Goal: Task Accomplishment & Management: Manage account settings

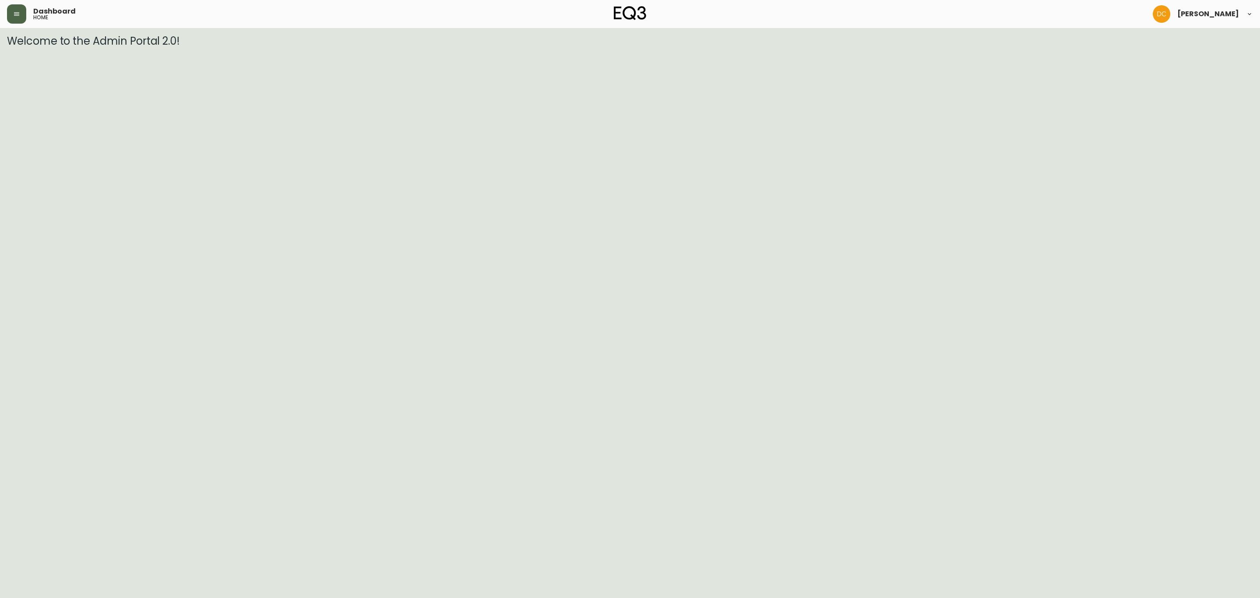
click at [20, 16] on icon "button" at bounding box center [16, 14] width 7 height 7
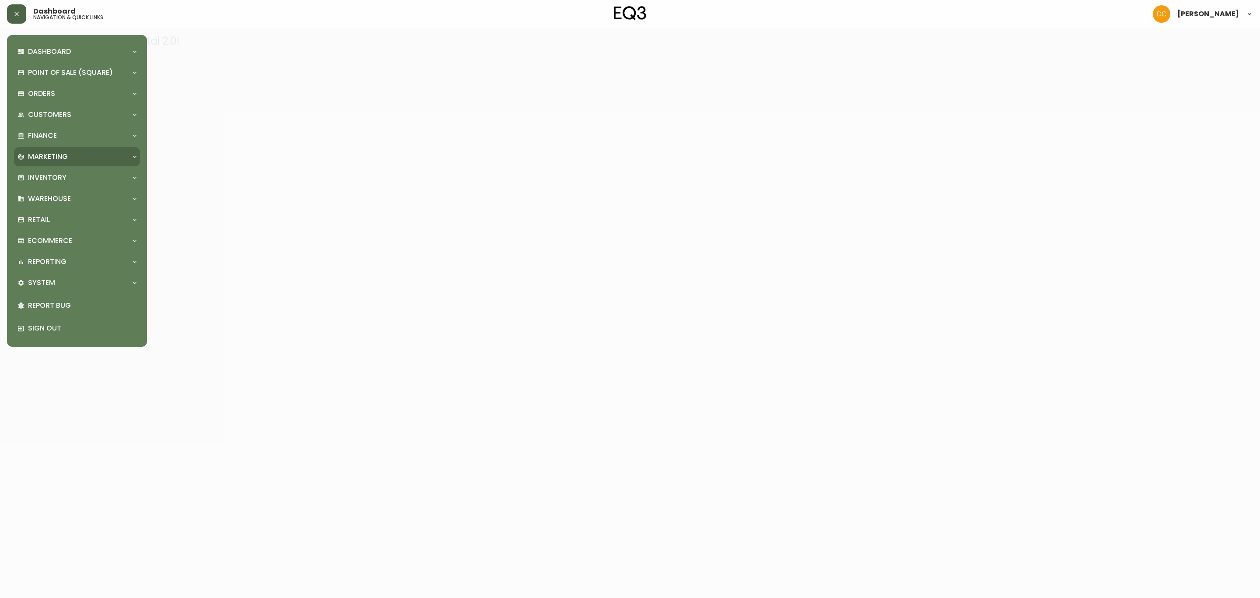
click at [66, 155] on p "Marketing" at bounding box center [48, 157] width 40 height 10
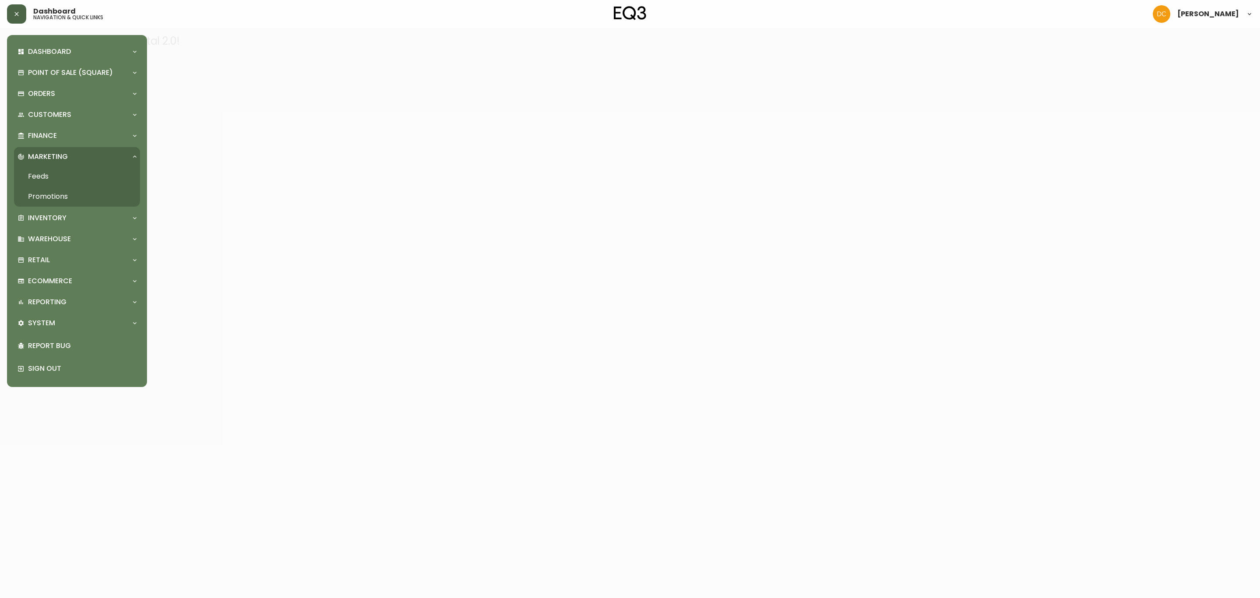
click at [81, 197] on link "Promotions" at bounding box center [77, 196] width 126 height 20
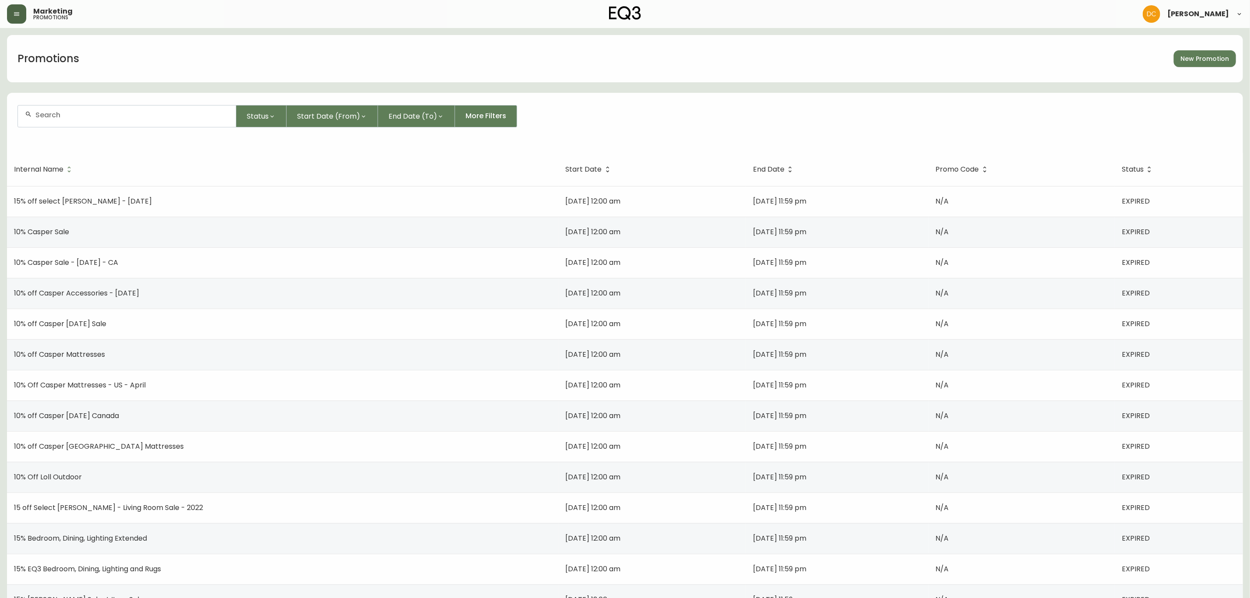
click at [170, 109] on div at bounding box center [127, 115] width 218 height 21
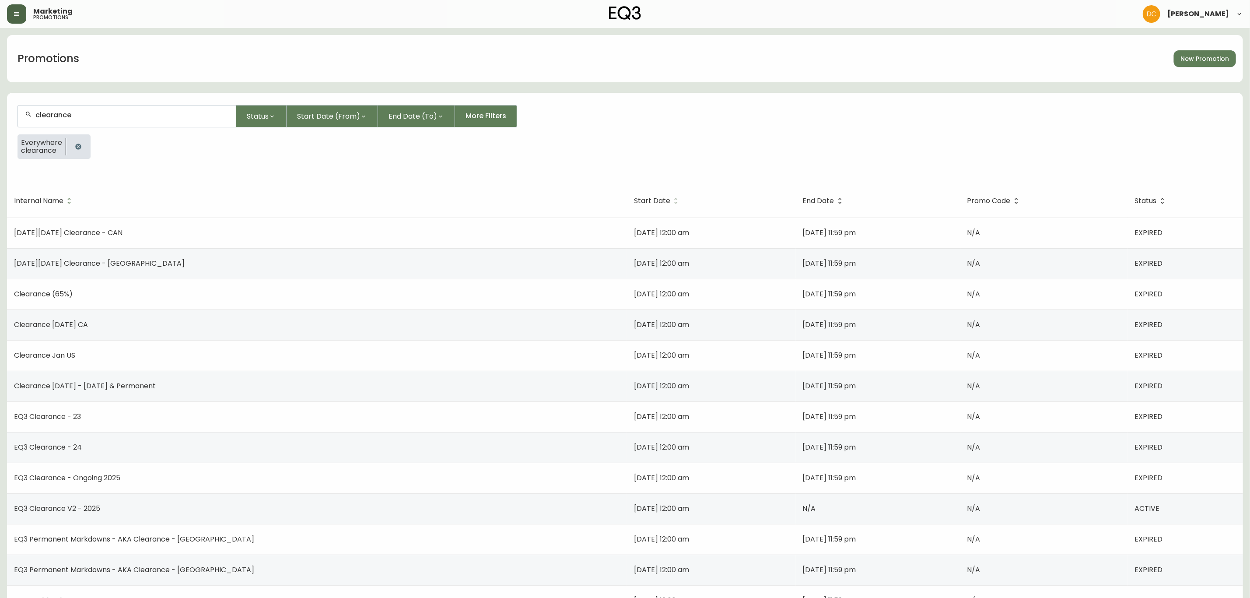
type input "clearance"
click at [634, 198] on span "Start Date" at bounding box center [652, 200] width 36 height 5
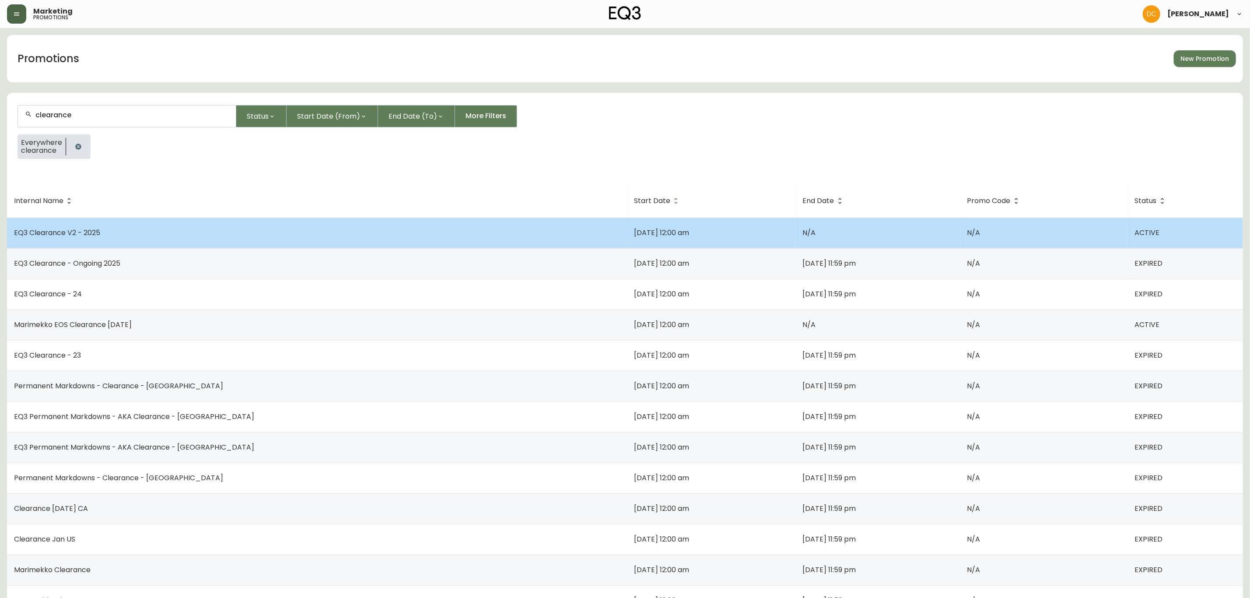
click at [207, 228] on td "EQ3 Clearance V2 - 2025" at bounding box center [317, 232] width 620 height 31
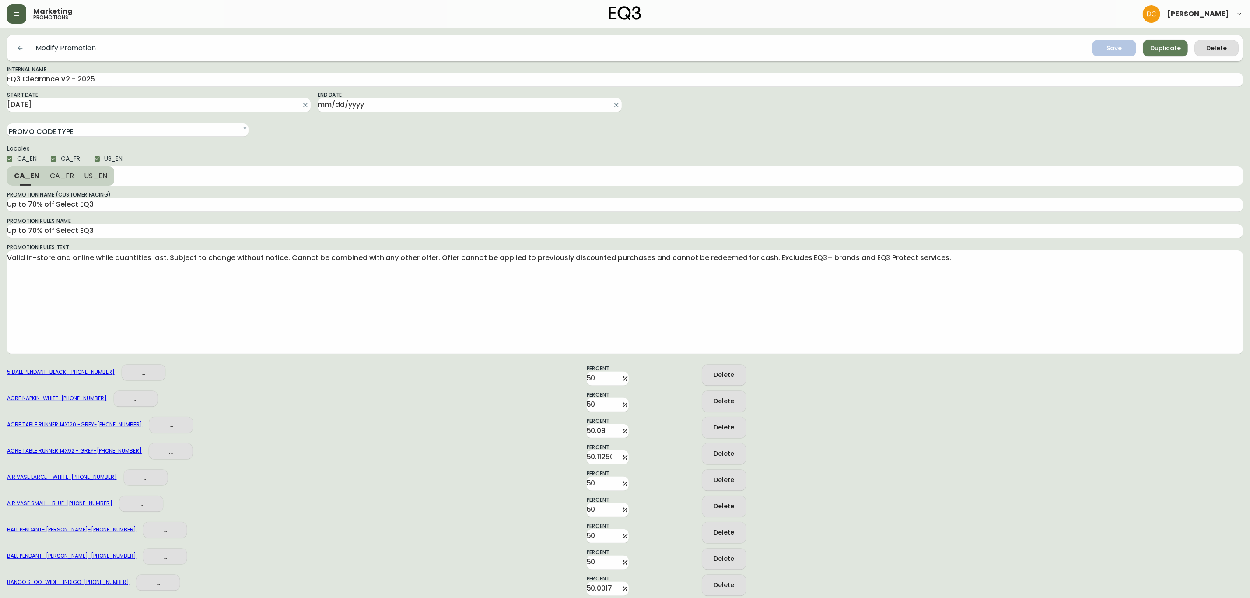
click at [111, 160] on span "US_EN" at bounding box center [114, 158] width 18 height 9
click at [105, 160] on input "US_EN" at bounding box center [97, 158] width 15 height 15
checkbox input "false"
click at [1115, 47] on icon "submit" at bounding box center [1111, 47] width 12 height 12
click at [194, 83] on input "EQ3 Clearance V2 - 2025" at bounding box center [625, 80] width 1236 height 14
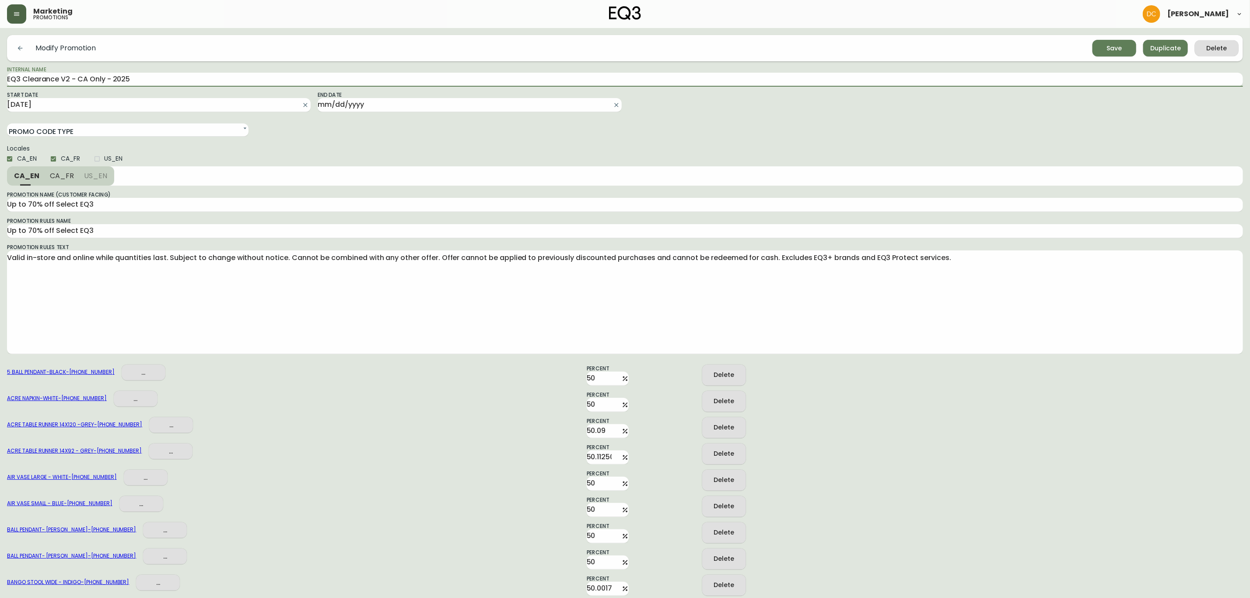
type input "EQ3 Clearance V2 - CA Only - 2025"
click at [1109, 46] on icon "submit" at bounding box center [1111, 47] width 12 height 12
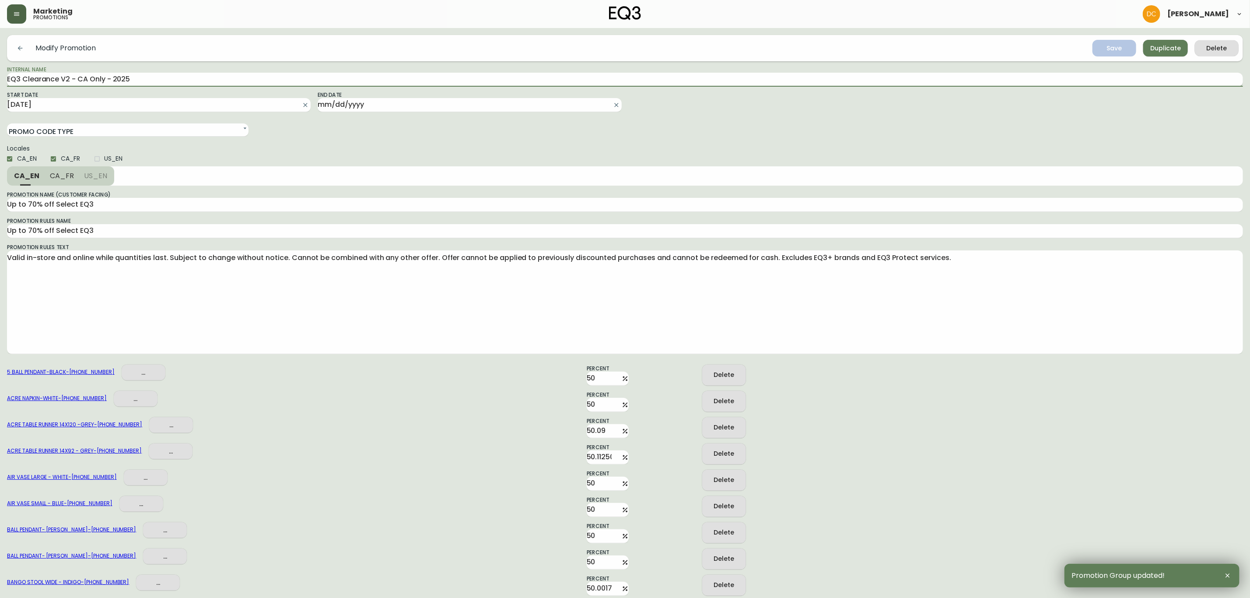
click at [212, 83] on input "EQ3 Clearance V2 - CA Only - 2025" at bounding box center [625, 80] width 1236 height 14
click at [1163, 49] on span "Duplicate" at bounding box center [1165, 48] width 31 height 11
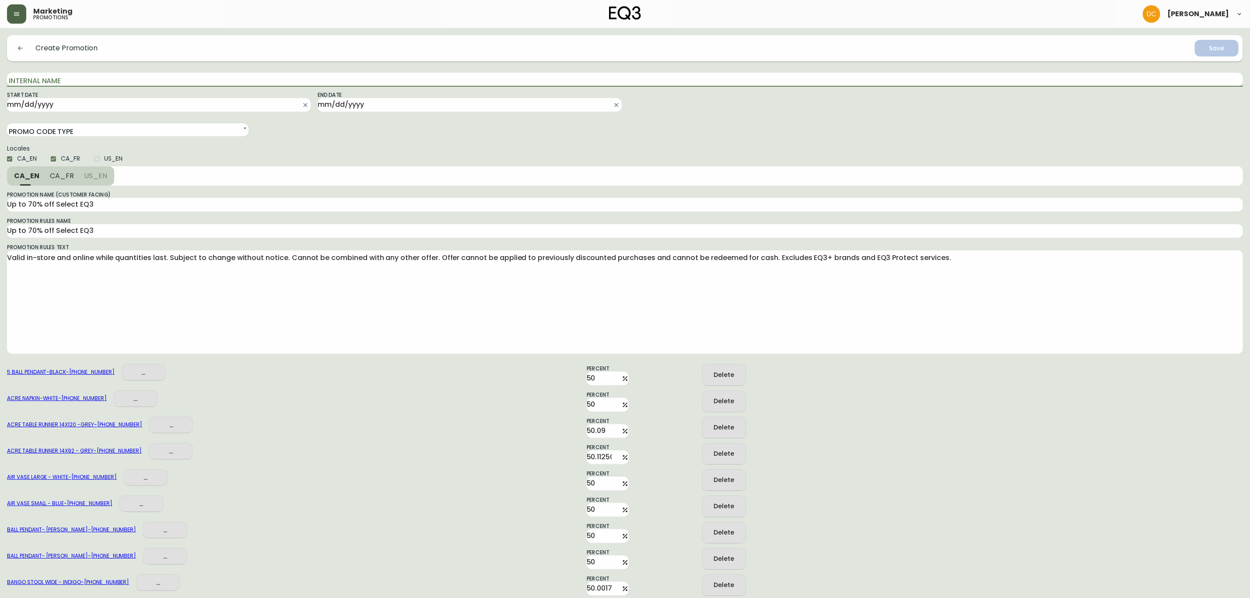
click at [65, 80] on input "Internal Name" at bounding box center [625, 80] width 1236 height 14
paste input "EQ3 Clearance V2 - CA Only - 2025"
click at [83, 77] on input "EQ3 Clearance V2 - CA Only - 2025" at bounding box center [625, 80] width 1236 height 14
type input "EQ3 Clearance V2 - US - 082025"
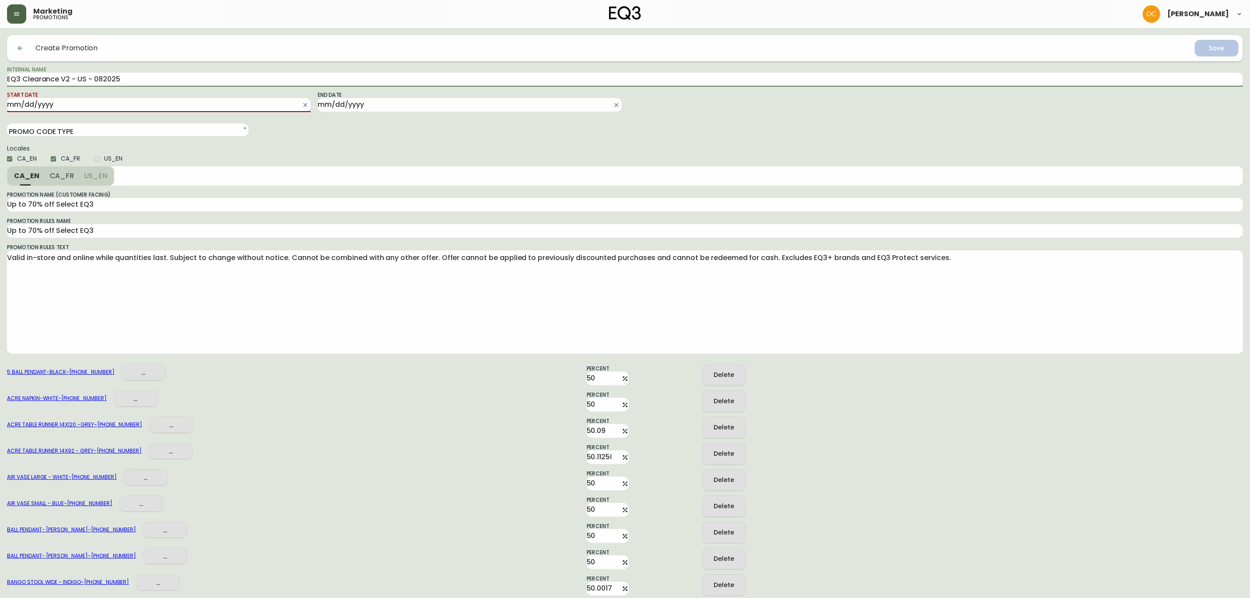
click at [122, 98] on input "Start Date" at bounding box center [152, 105] width 290 height 14
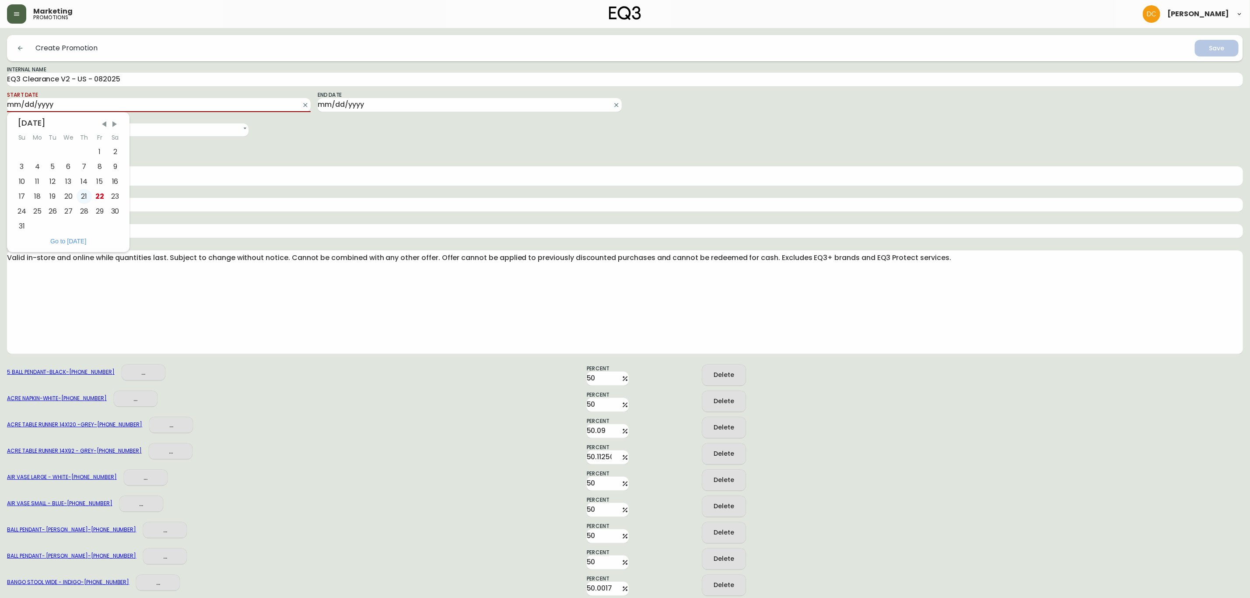
click at [87, 193] on div "21" at bounding box center [84, 196] width 15 height 15
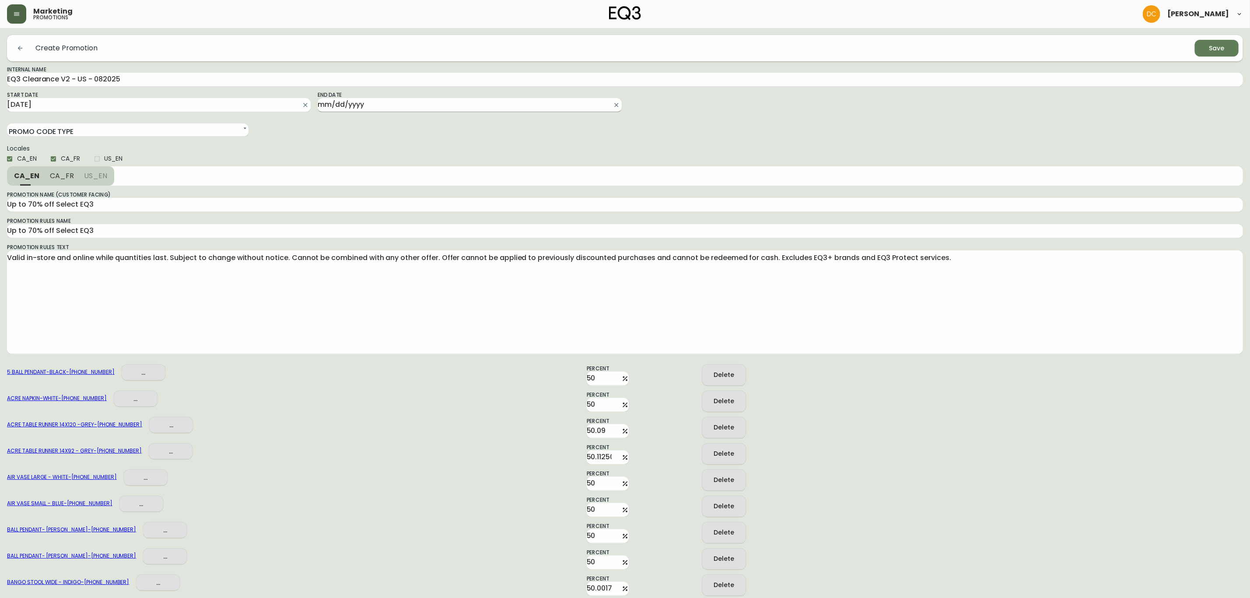
click at [384, 98] on input "End Date" at bounding box center [463, 105] width 290 height 14
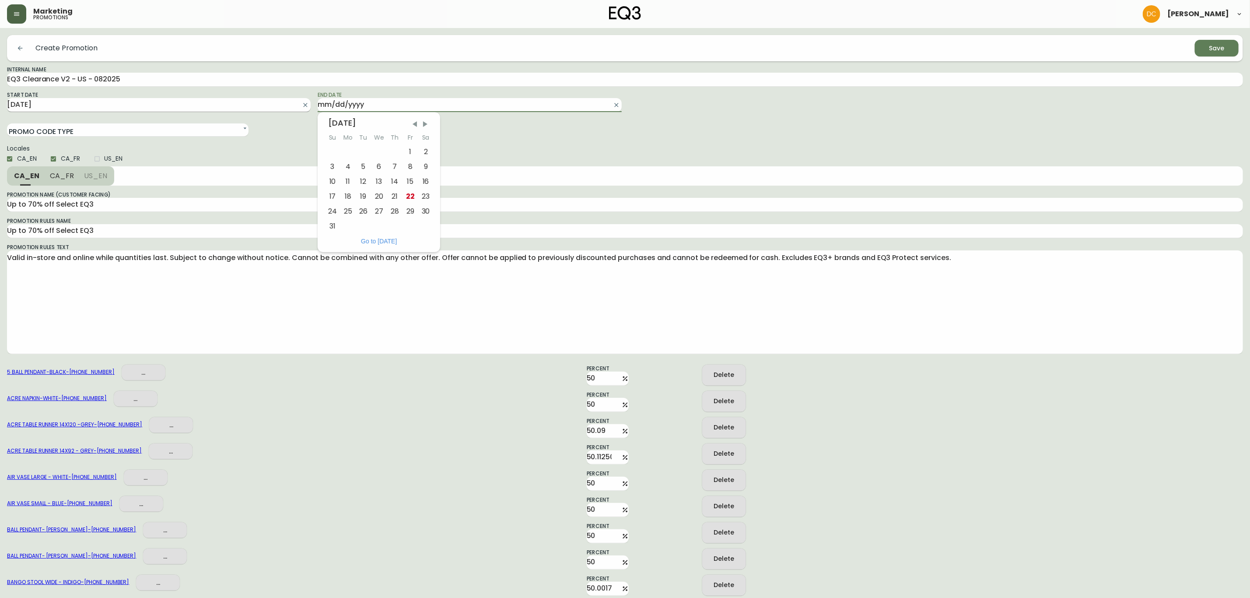
click at [222, 108] on input "2025-08-21" at bounding box center [152, 105] width 290 height 14
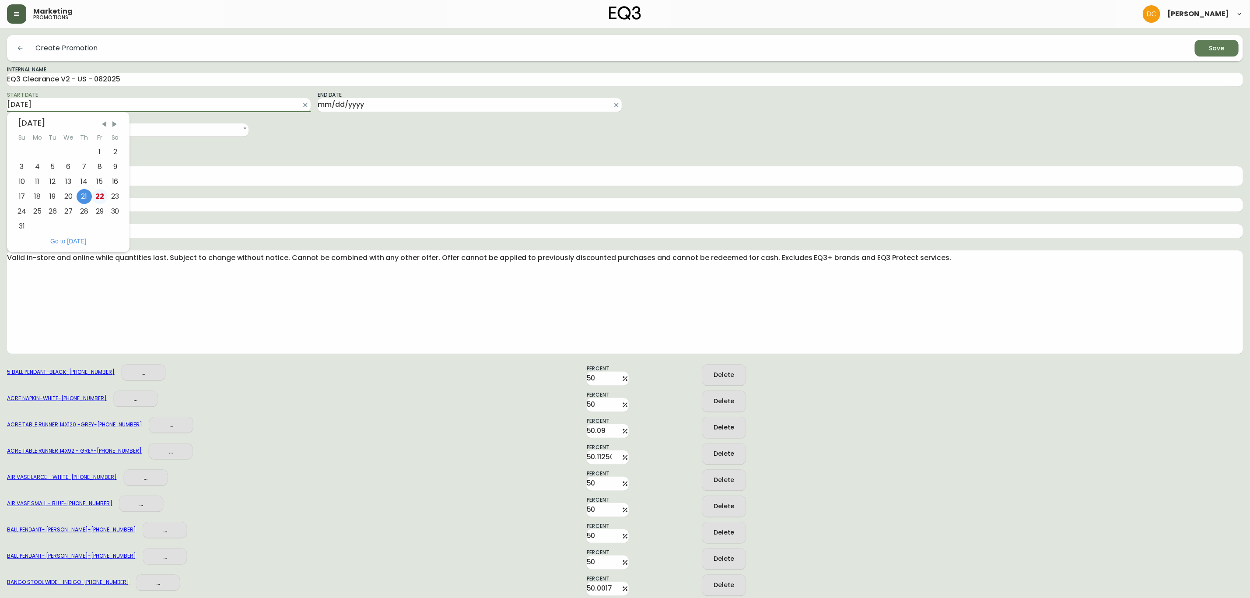
click at [95, 192] on div "22" at bounding box center [100, 196] width 16 height 15
type input "2025-08-22"
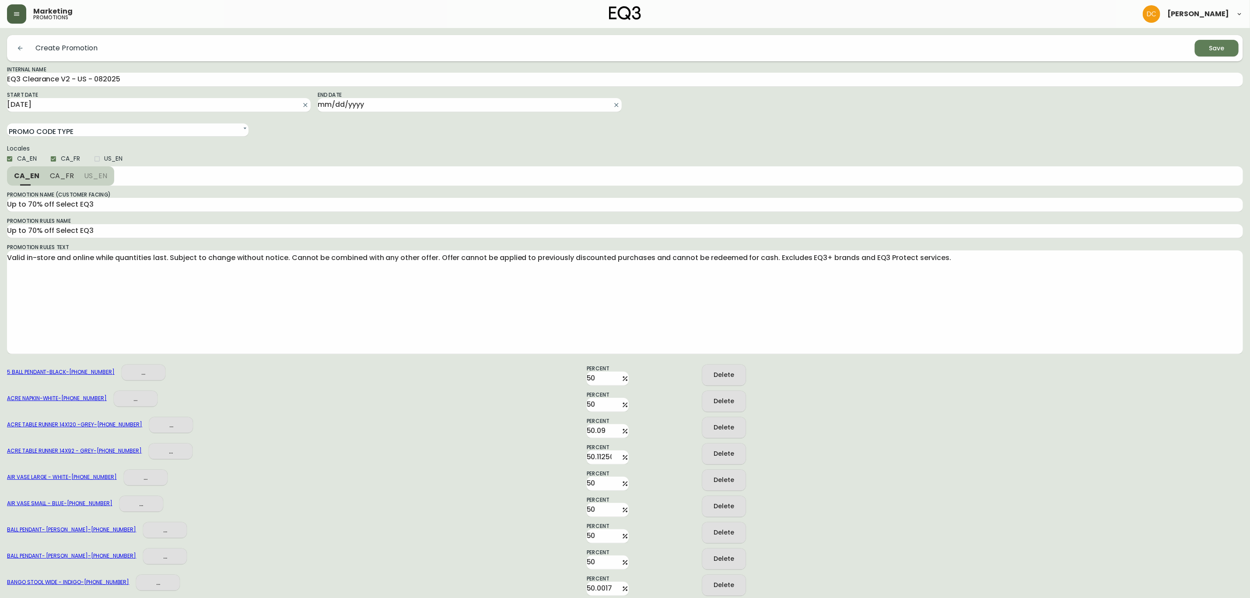
click at [424, 478] on div "AIR VASE LARGE - WHITE - 3140-340-0 ..." at bounding box center [223, 479] width 433 height 21
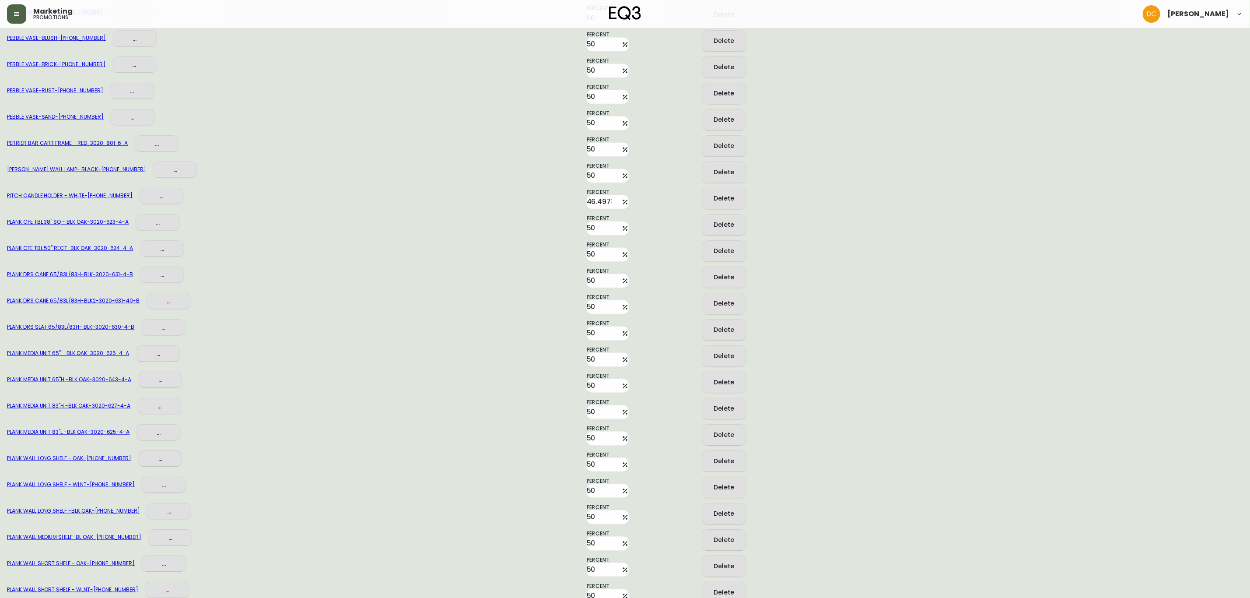
scroll to position [3116, 0]
click at [705, 172] on button "Delete" at bounding box center [724, 172] width 44 height 21
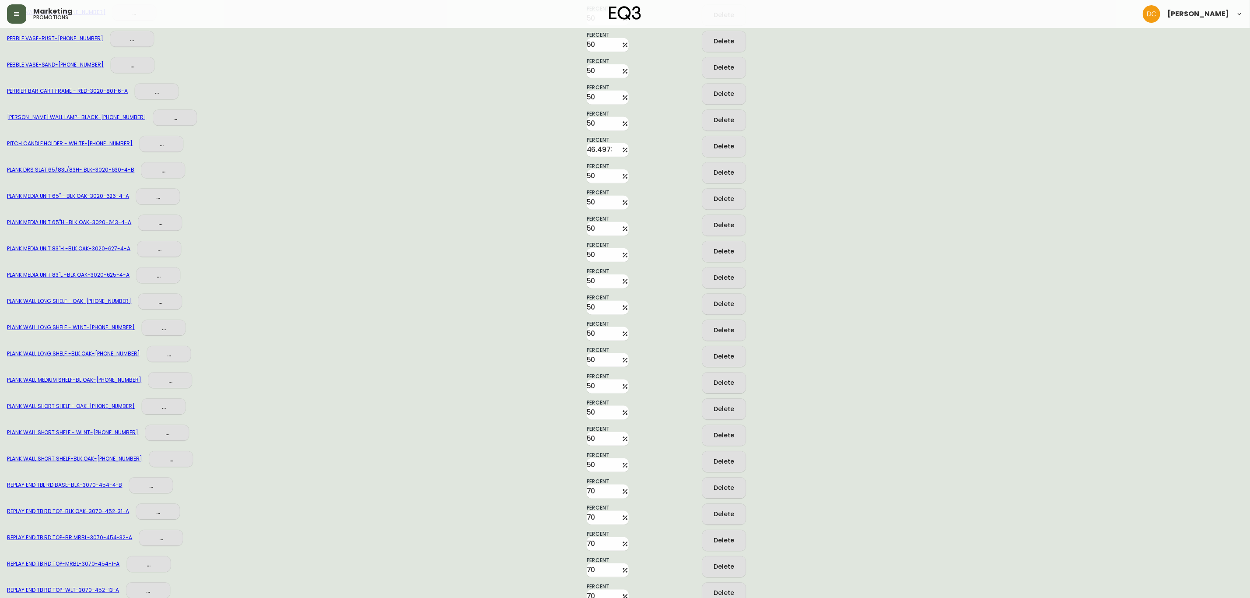
click at [705, 172] on button "Delete" at bounding box center [724, 172] width 44 height 21
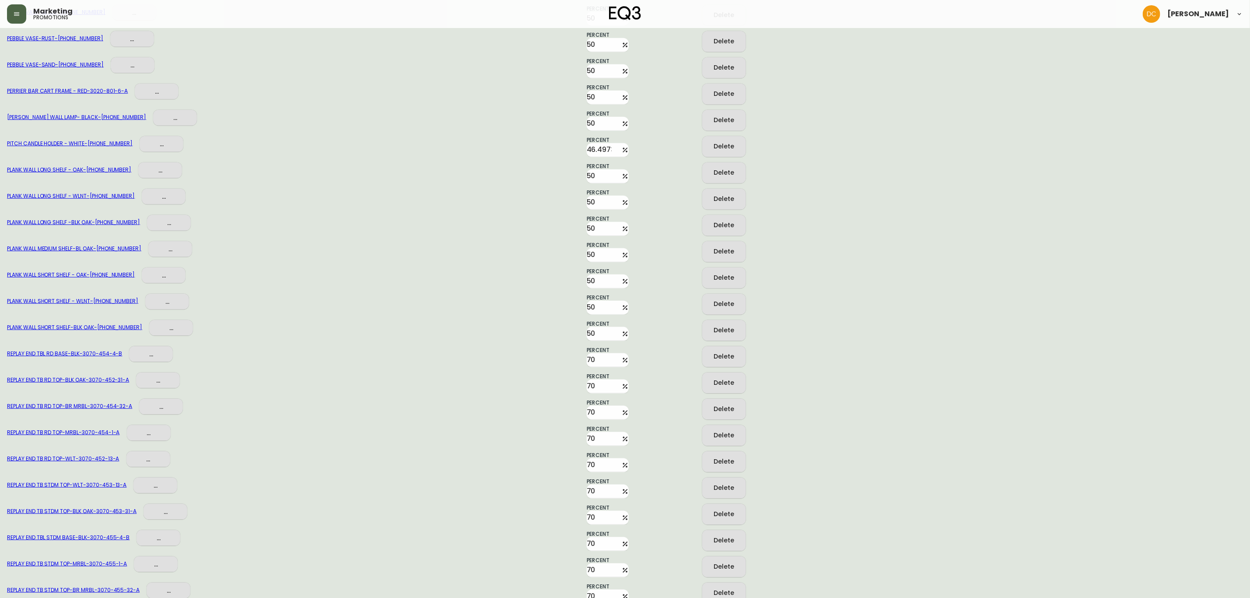
click at [726, 175] on div "Delete" at bounding box center [724, 172] width 21 height 11
click at [725, 175] on div "Delete" at bounding box center [724, 172] width 21 height 11
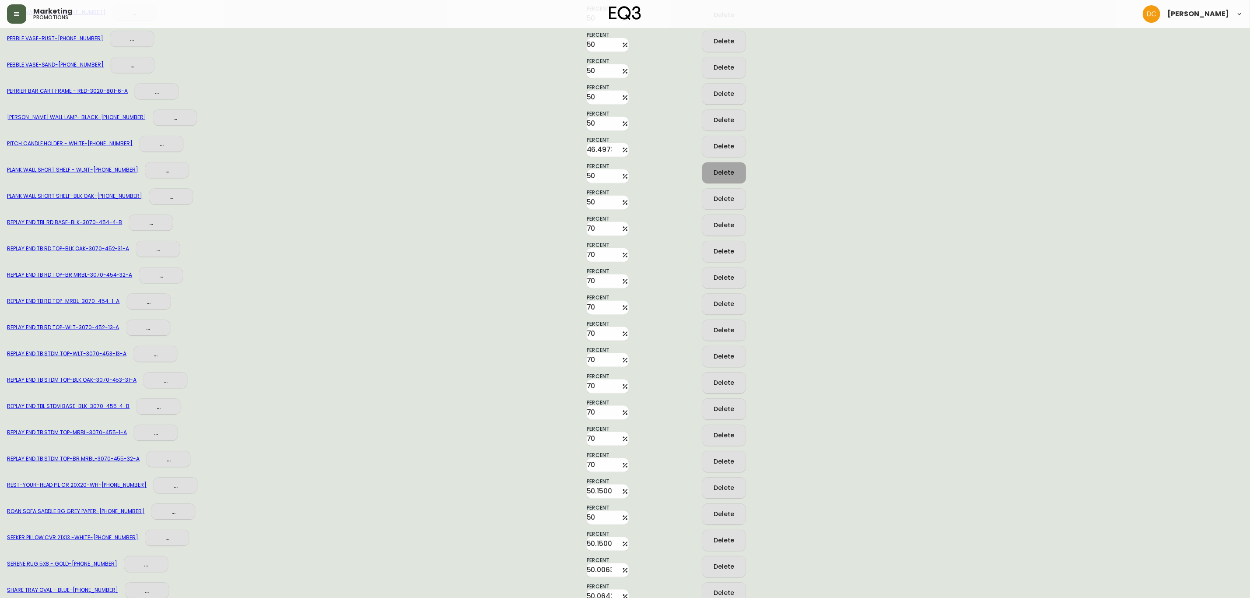
click at [725, 175] on div "Delete" at bounding box center [724, 172] width 21 height 11
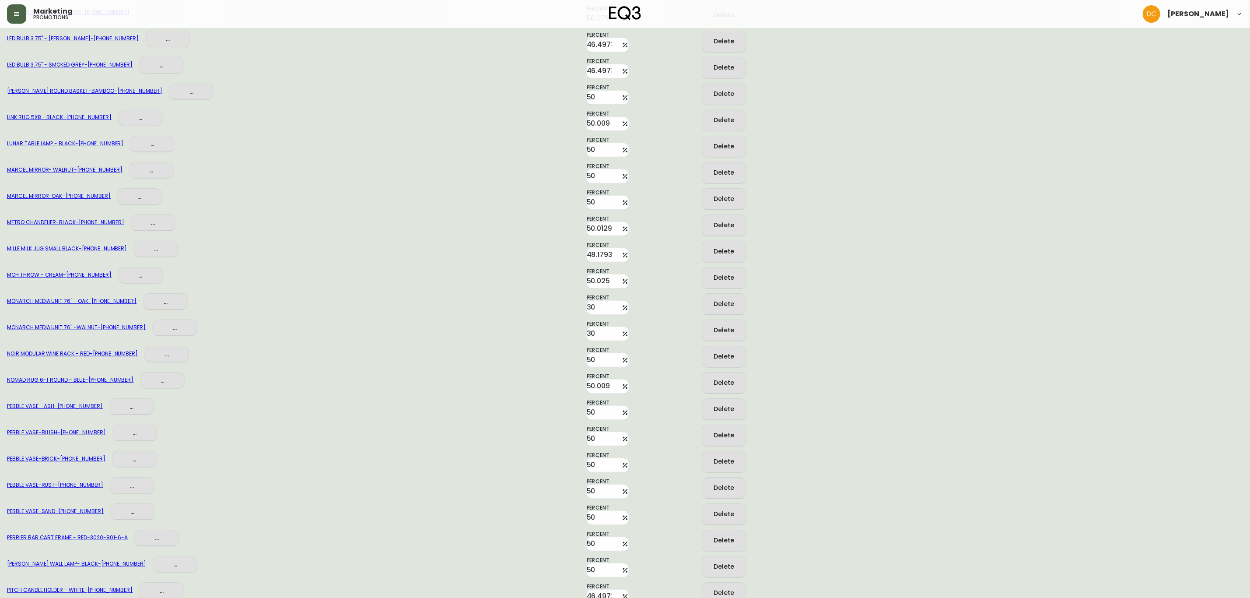
click at [728, 301] on div "Delete" at bounding box center [724, 303] width 21 height 11
click at [728, 311] on button "Delete" at bounding box center [724, 304] width 44 height 21
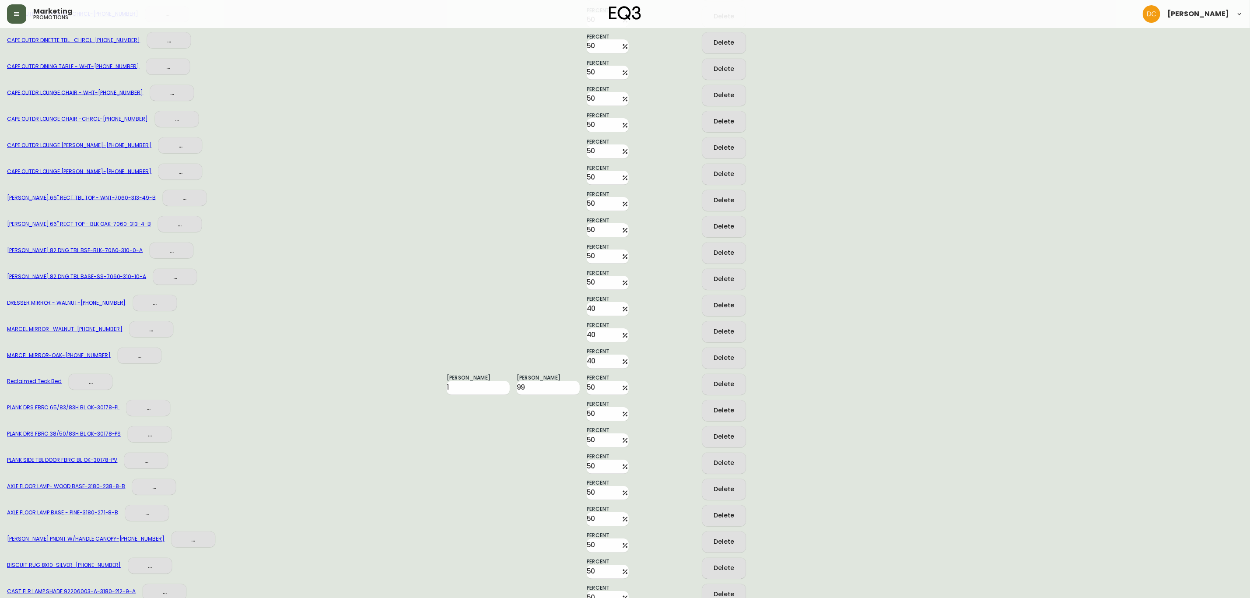
click at [714, 305] on div "Delete" at bounding box center [724, 305] width 21 height 11
click at [714, 304] on span "Delete" at bounding box center [724, 305] width 21 height 11
click at [878, 342] on div "PLANK DRS FBRC 38/50/83H BL OK - 30178-PS ... Percent 50 Delete" at bounding box center [625, 355] width 1236 height 26
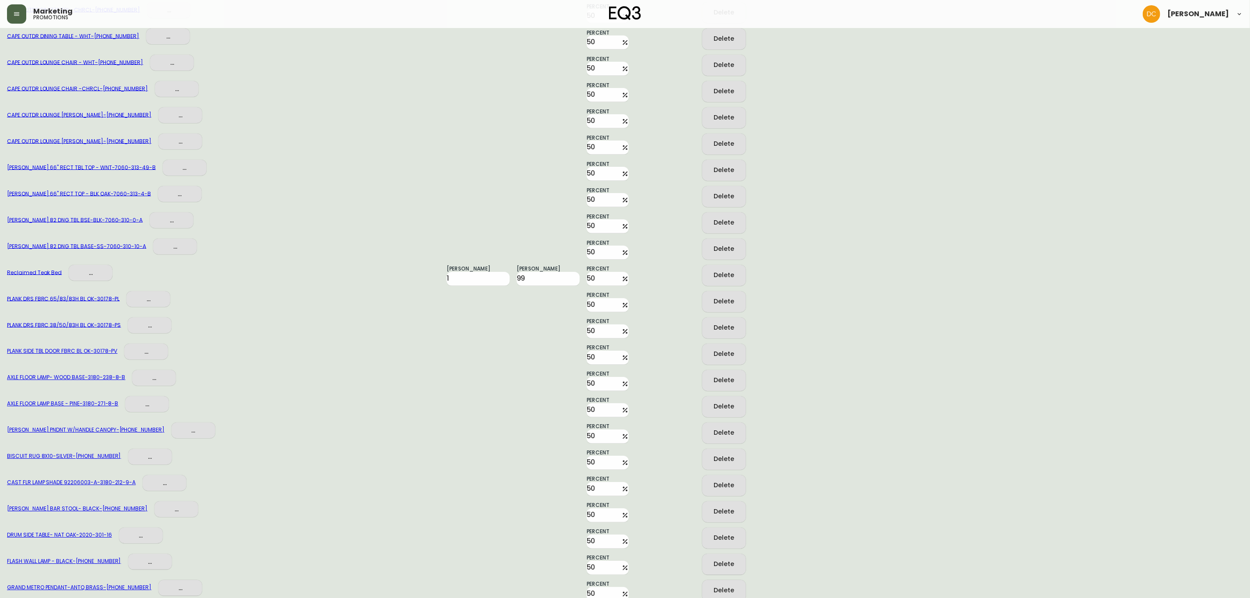
scroll to position [4847, 0]
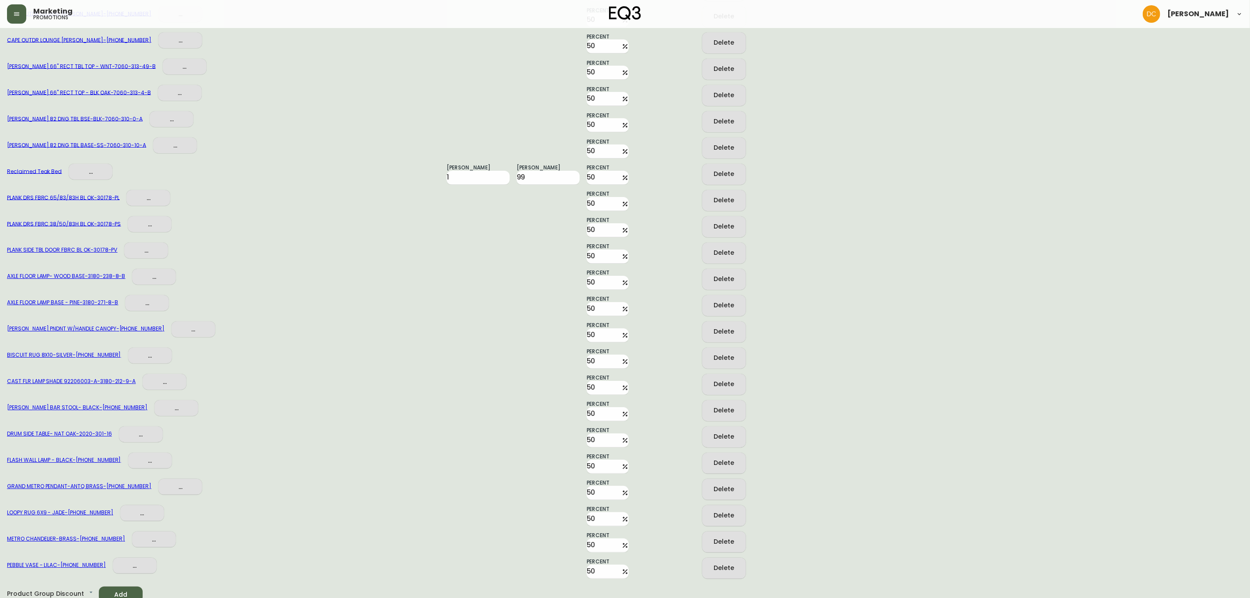
click at [722, 196] on icon "button" at bounding box center [718, 199] width 9 height 9
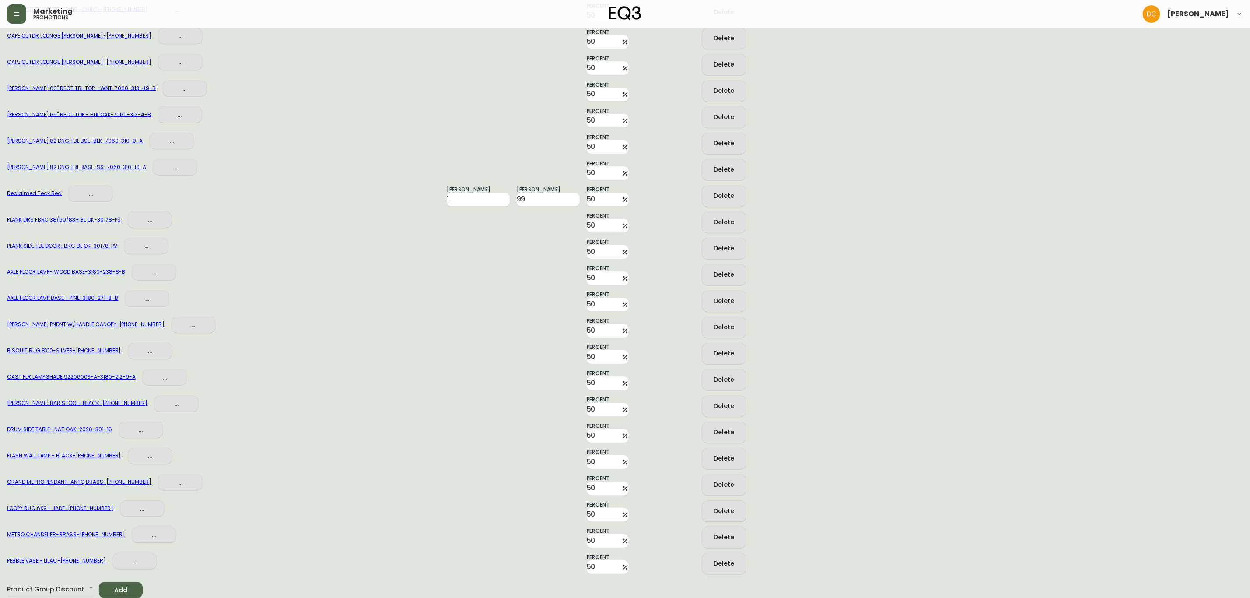
scroll to position [4821, 0]
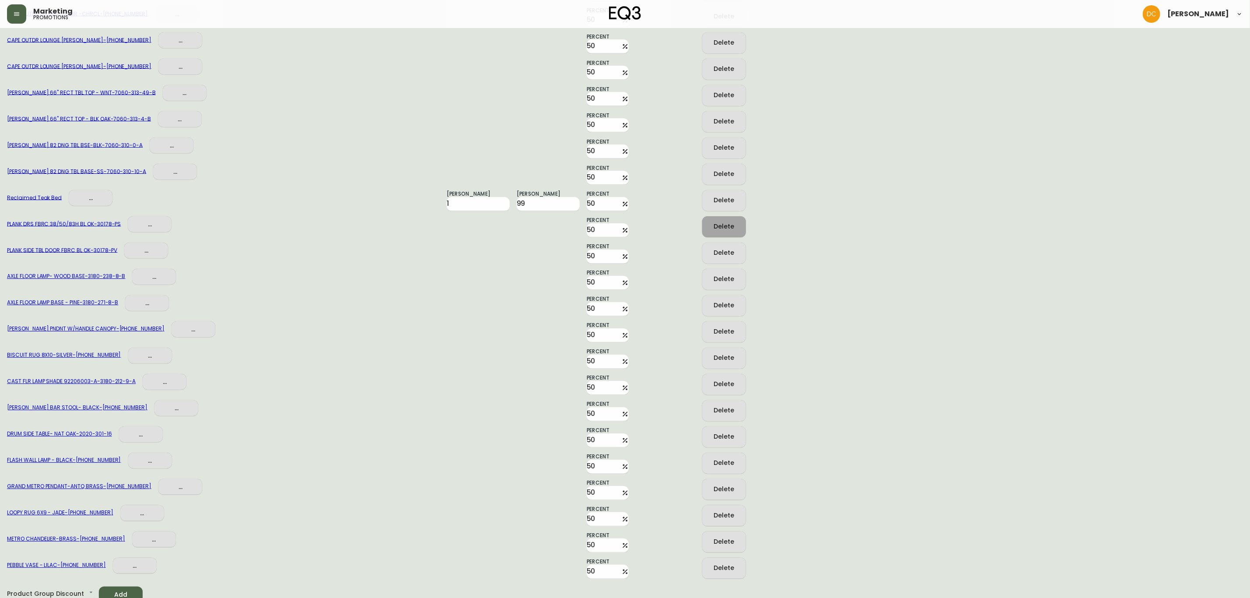
click at [721, 221] on icon "button" at bounding box center [718, 226] width 12 height 12
click at [718, 254] on div "Delete" at bounding box center [724, 252] width 21 height 11
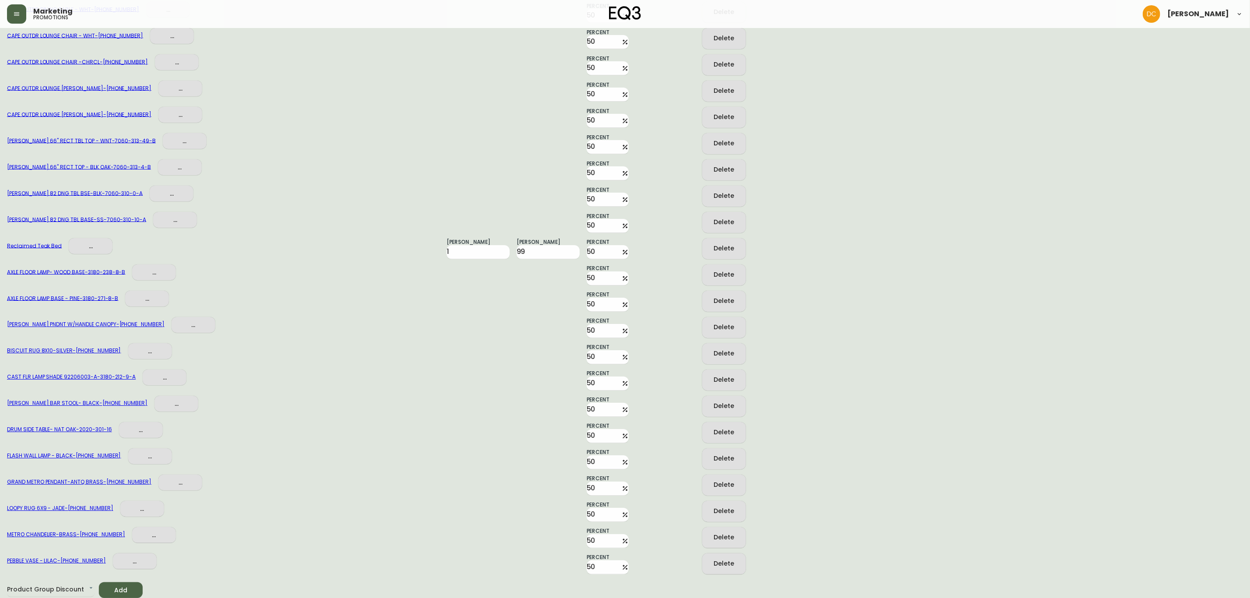
scroll to position [4768, 0]
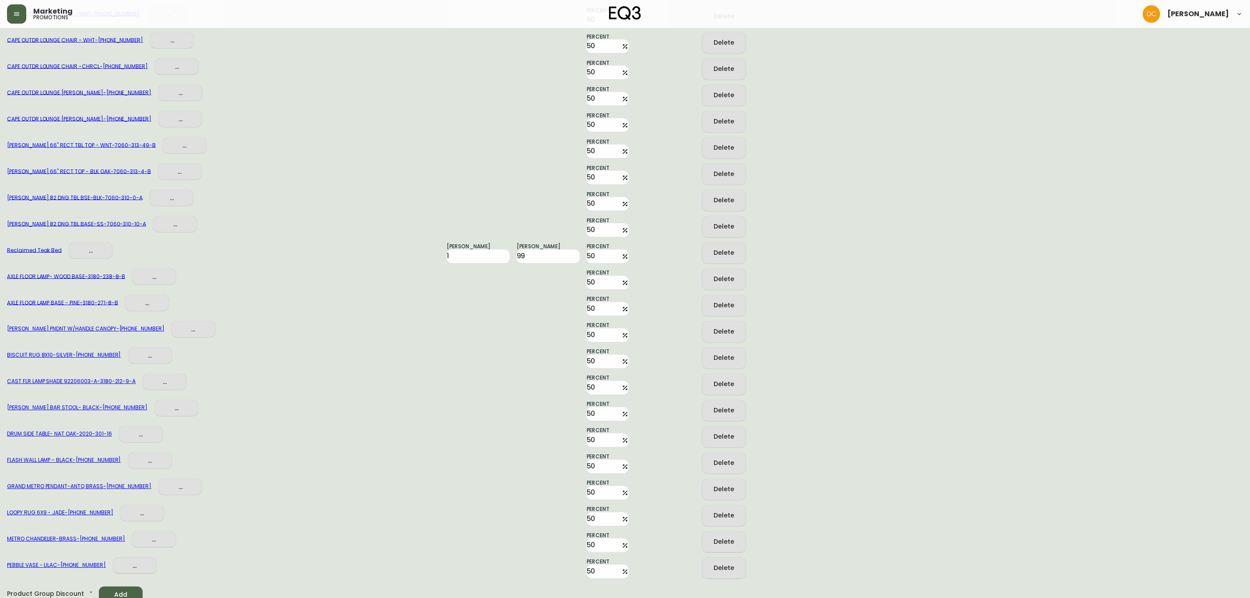
click at [1042, 295] on div "AXLE FLOOR LAMP BASE - PINE - 3180-271-8-B ... Percent 50 Delete" at bounding box center [625, 303] width 1236 height 26
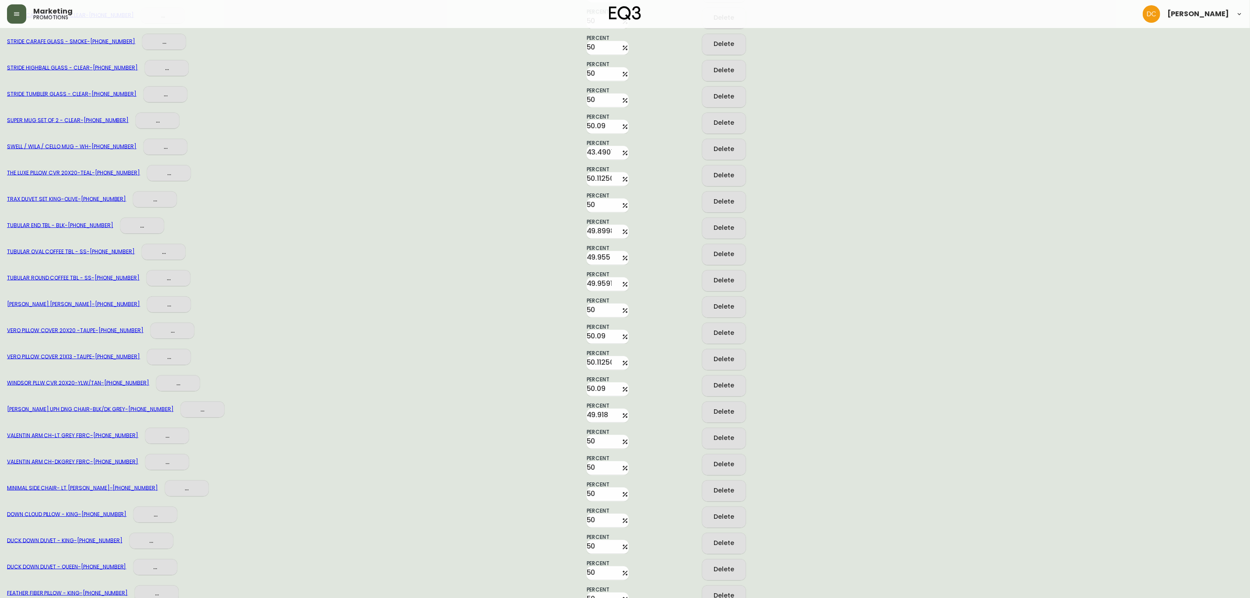
scroll to position [3915, 0]
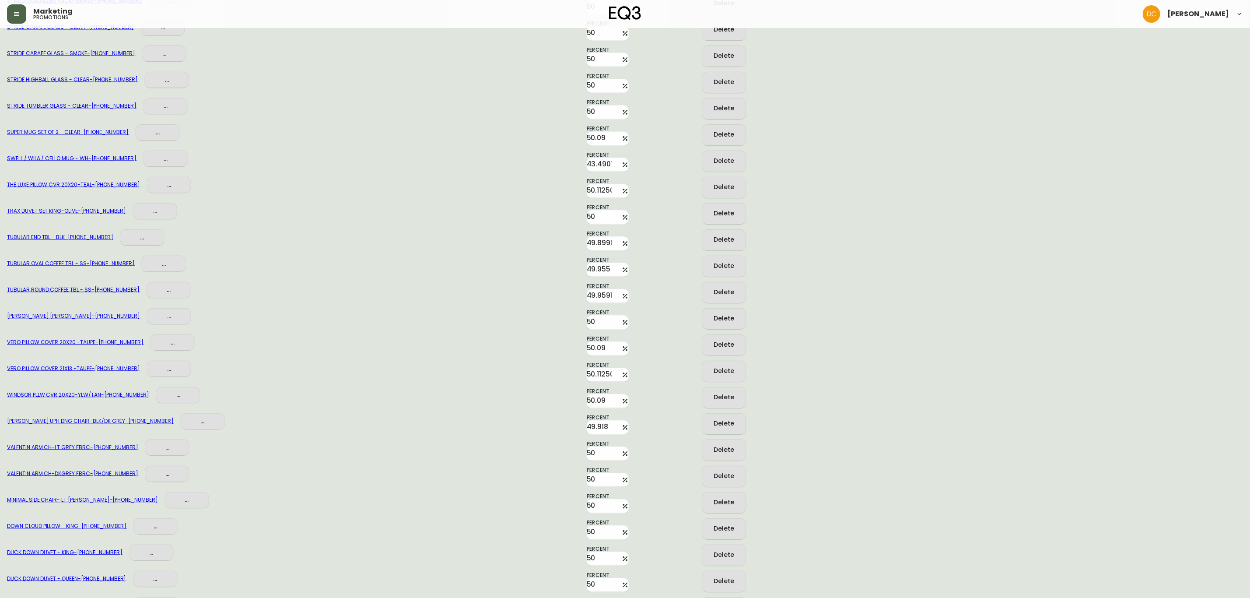
click at [1035, 429] on div "WREN UPH DNG CHAIR-BLK/DK GREY - 3020-412-4 ... Percent 49.918 Delete" at bounding box center [625, 421] width 1236 height 26
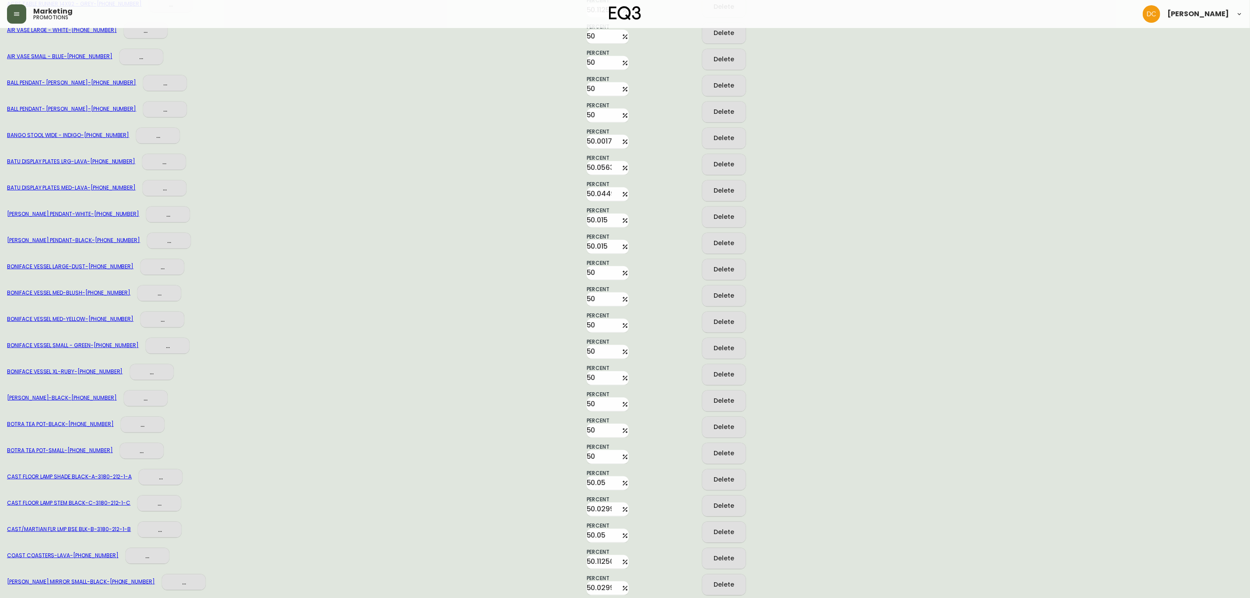
scroll to position [0, 0]
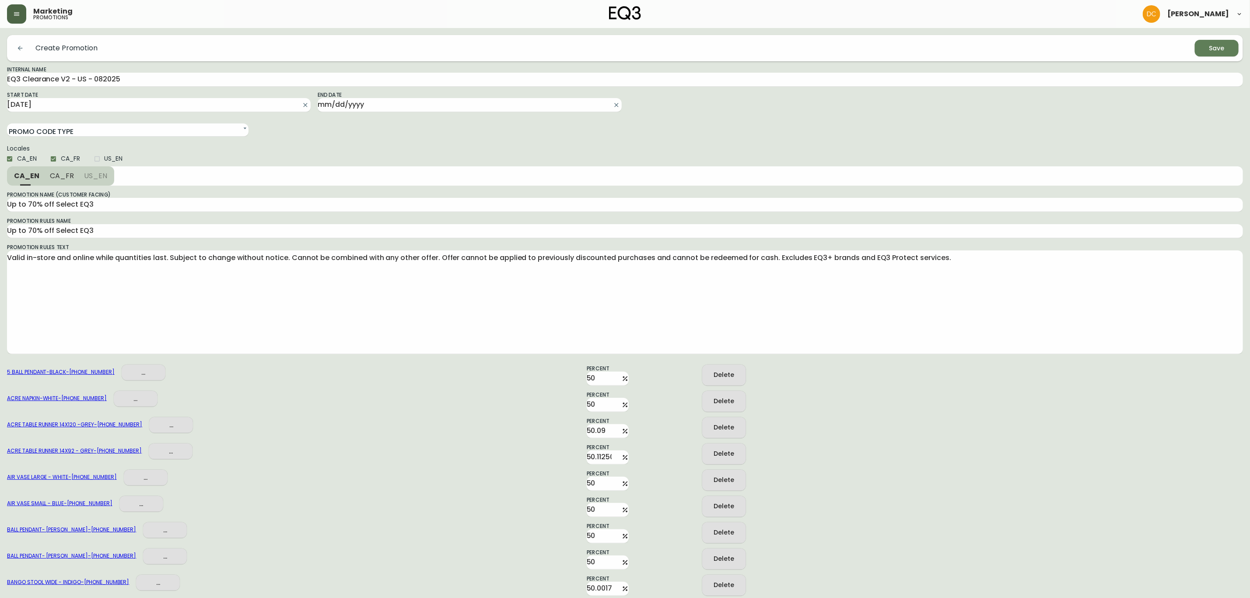
drag, startPoint x: 1027, startPoint y: 479, endPoint x: 1022, endPoint y: 262, distance: 217.5
click at [60, 161] on input "CA_FR" at bounding box center [53, 158] width 15 height 15
checkbox input "false"
click at [25, 164] on label "CA_EN" at bounding box center [19, 158] width 35 height 15
click at [17, 164] on input "CA_EN" at bounding box center [9, 158] width 15 height 15
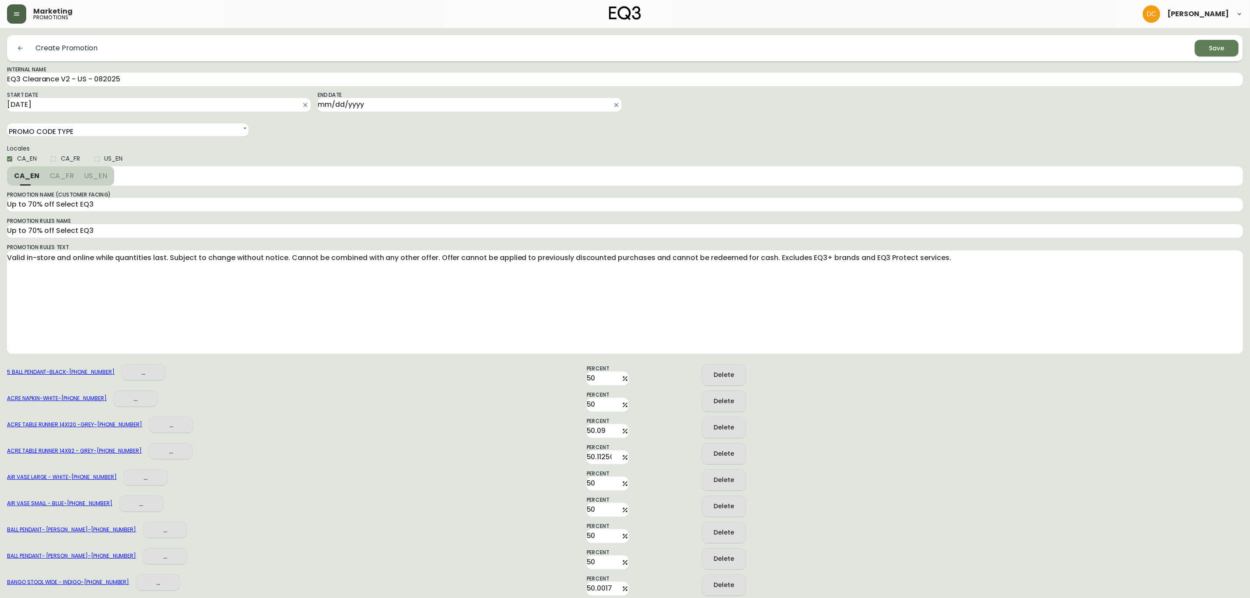
checkbox input "false"
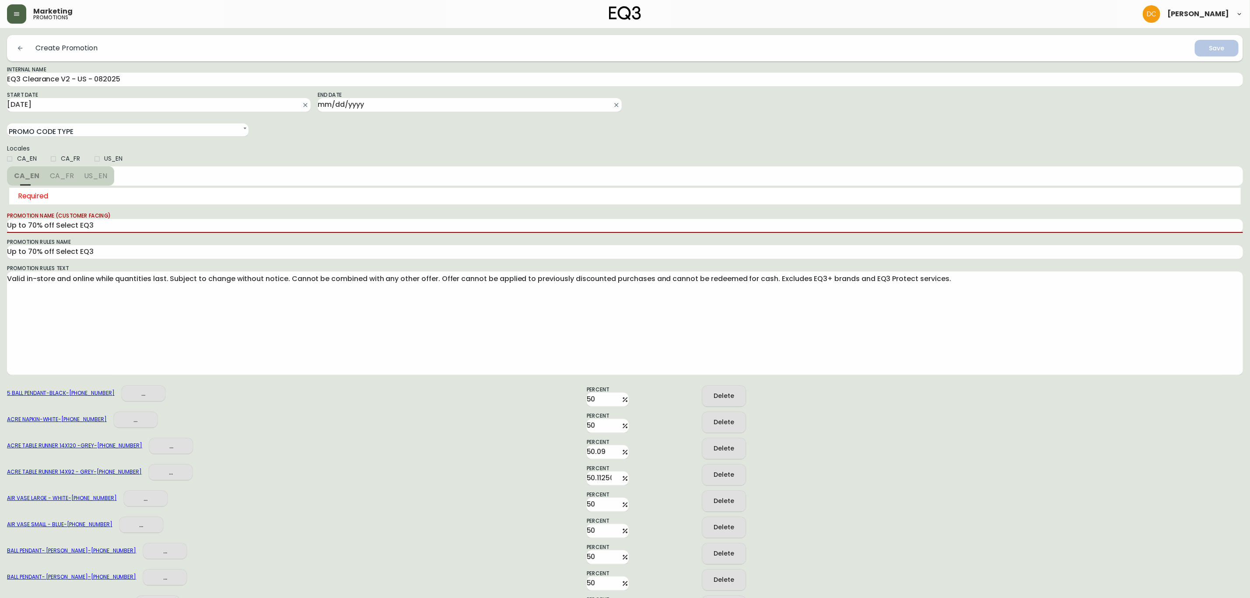
click at [114, 159] on span "US_EN" at bounding box center [114, 158] width 18 height 9
click at [105, 159] on input "US_EN" at bounding box center [97, 158] width 15 height 15
checkbox input "true"
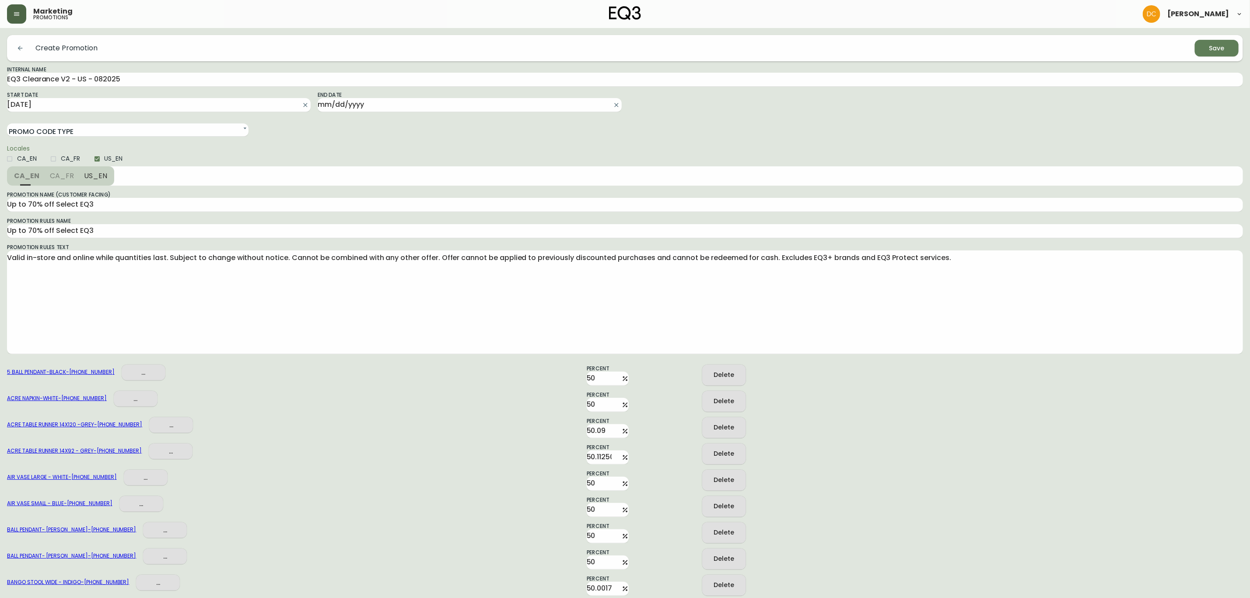
click at [96, 175] on span "US_EN" at bounding box center [95, 175] width 23 height 9
click at [1214, 50] on icon "submit" at bounding box center [1214, 47] width 12 height 12
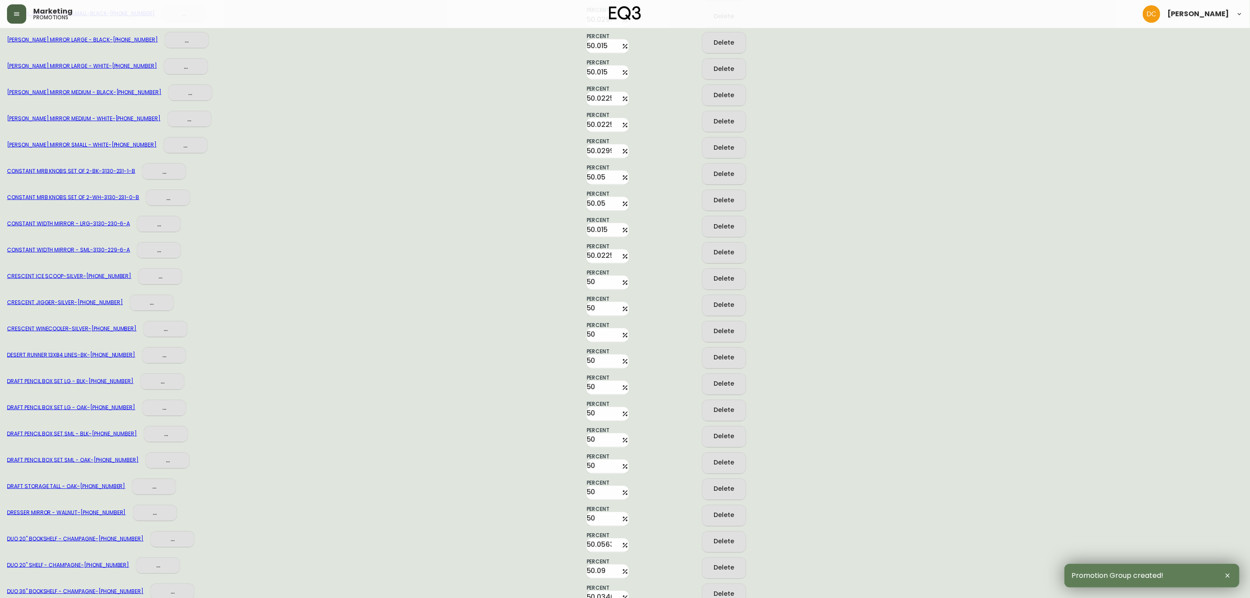
scroll to position [1050, 0]
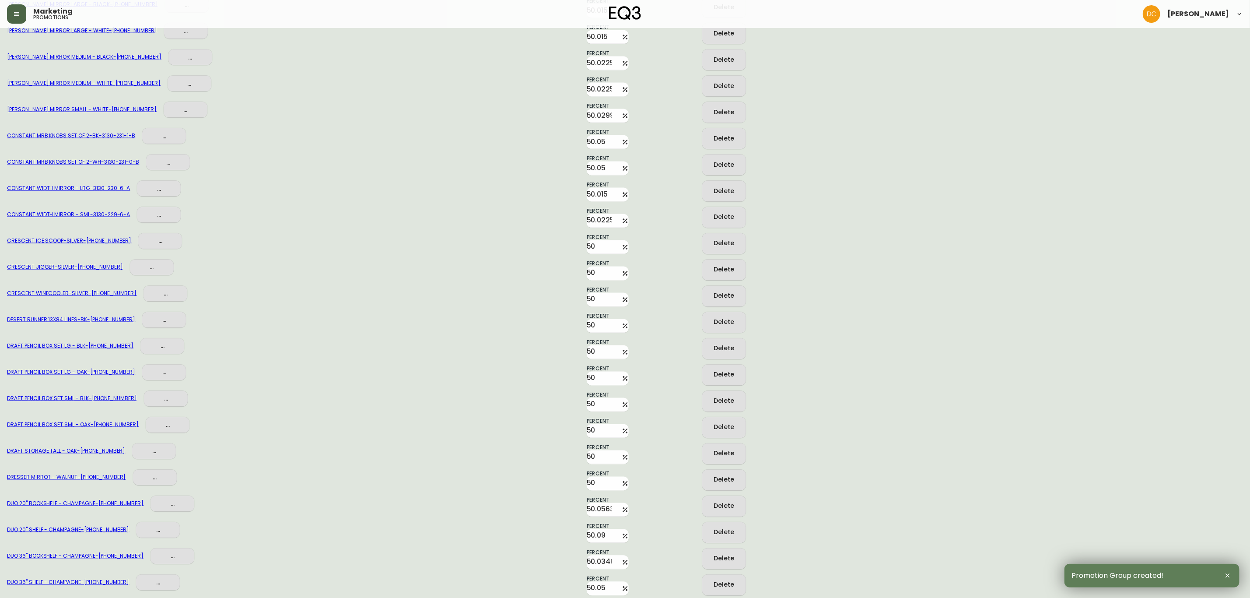
click at [12, 8] on button "button" at bounding box center [16, 13] width 19 height 19
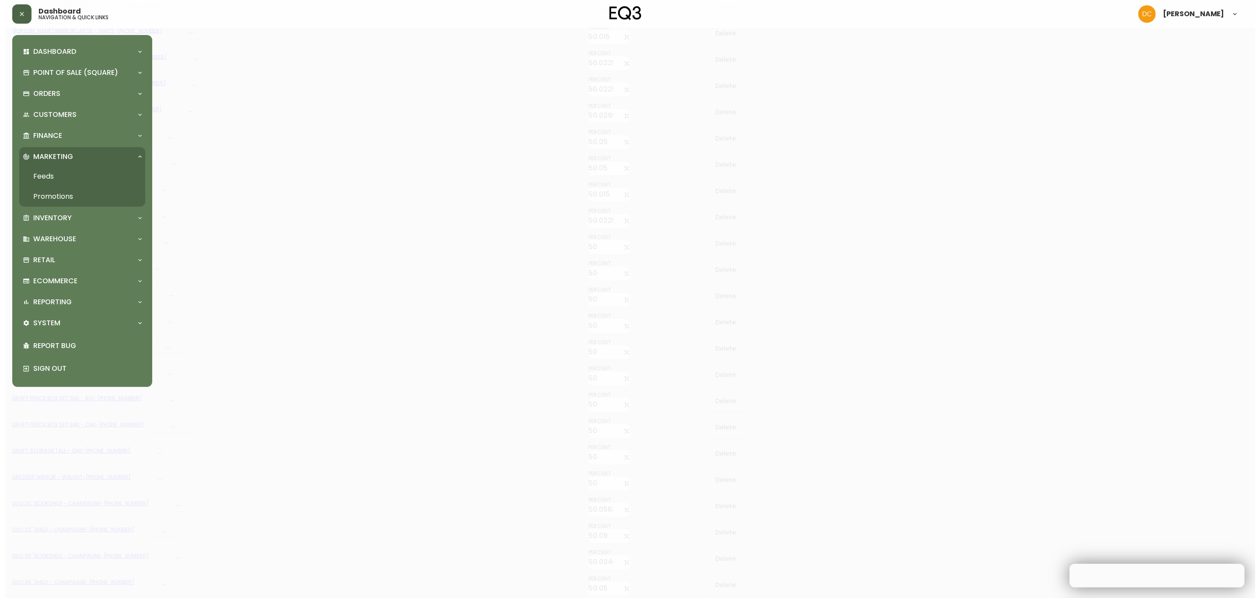
scroll to position [1050, 0]
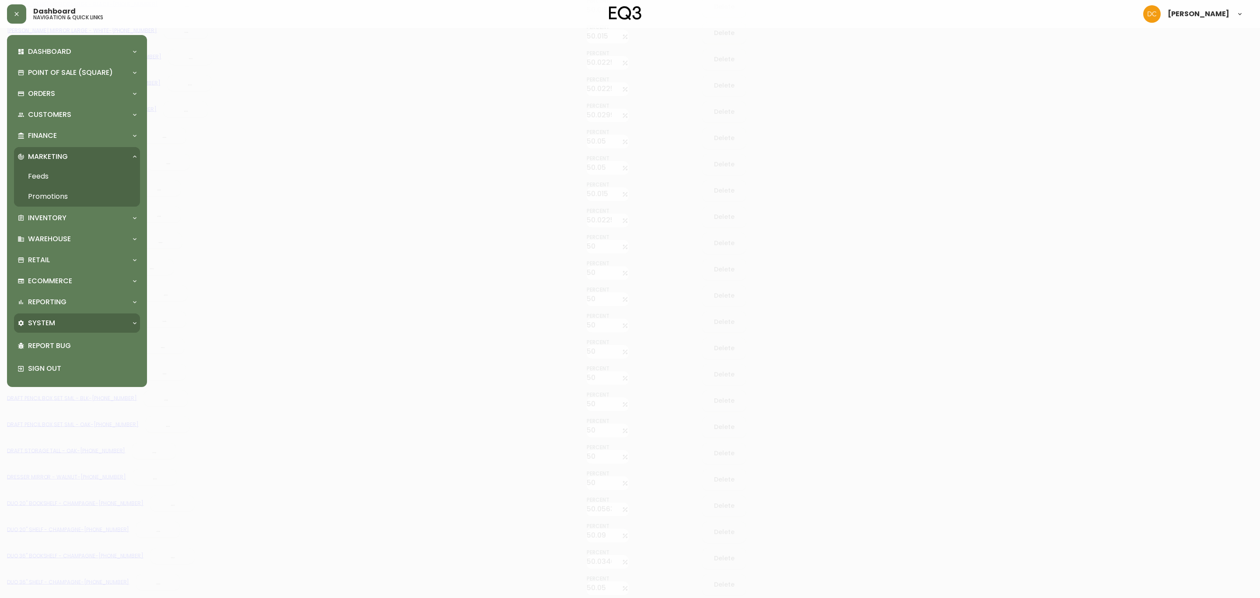
click at [82, 326] on div "System" at bounding box center [73, 323] width 110 height 10
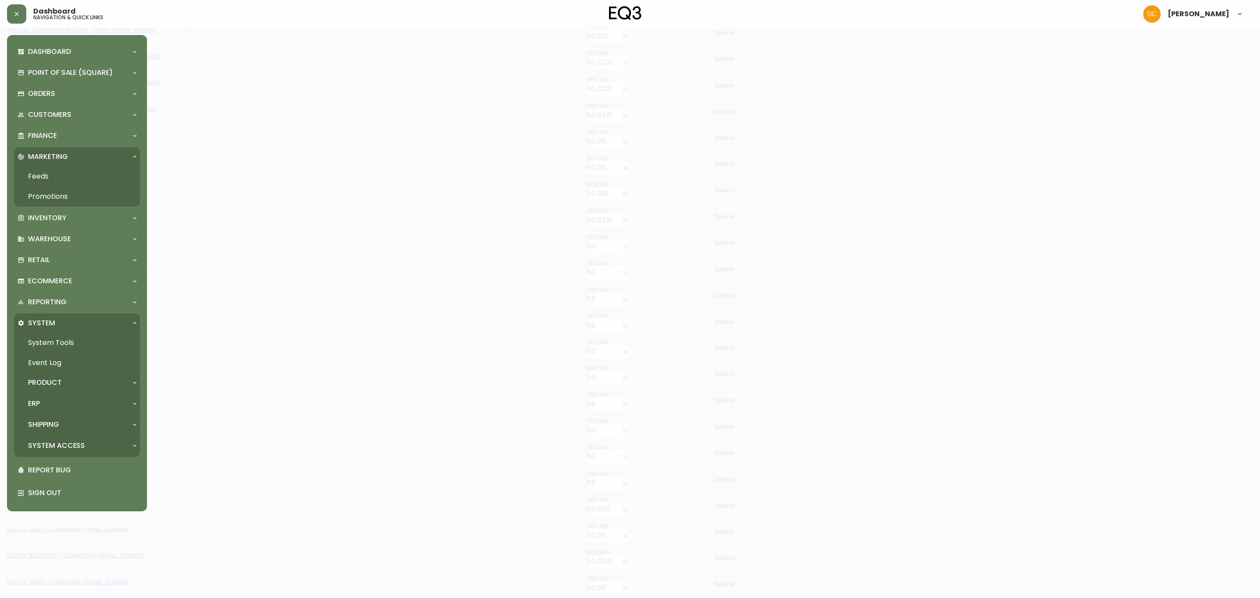
click at [71, 441] on p "System Access" at bounding box center [56, 446] width 57 height 10
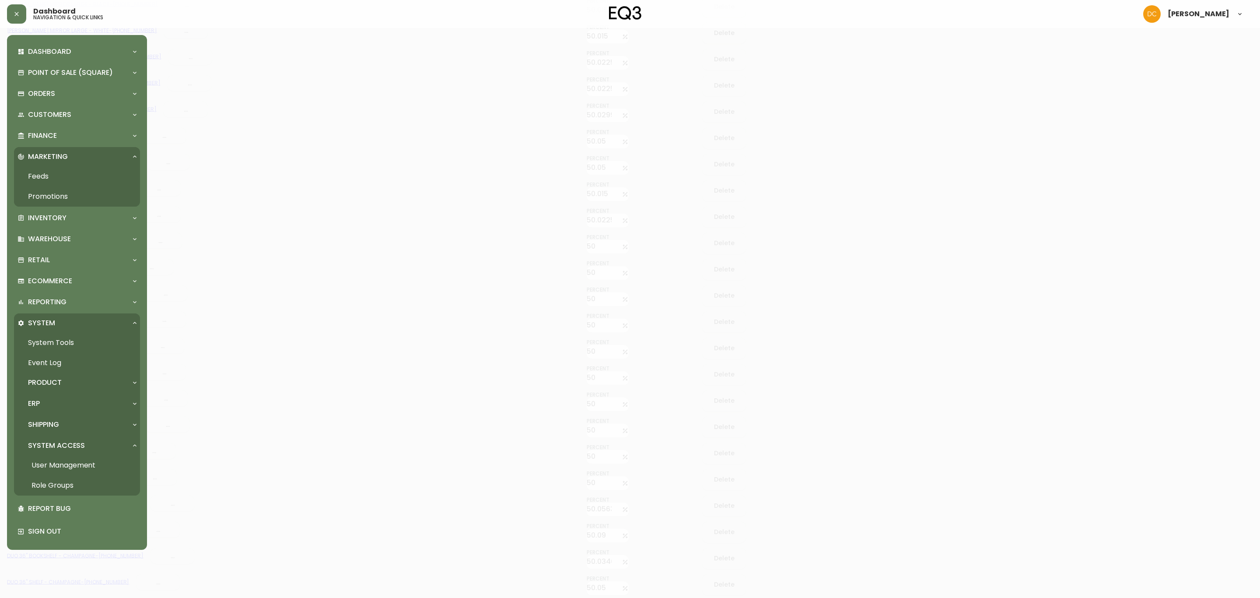
click at [74, 468] on link "User Management" at bounding box center [77, 465] width 126 height 20
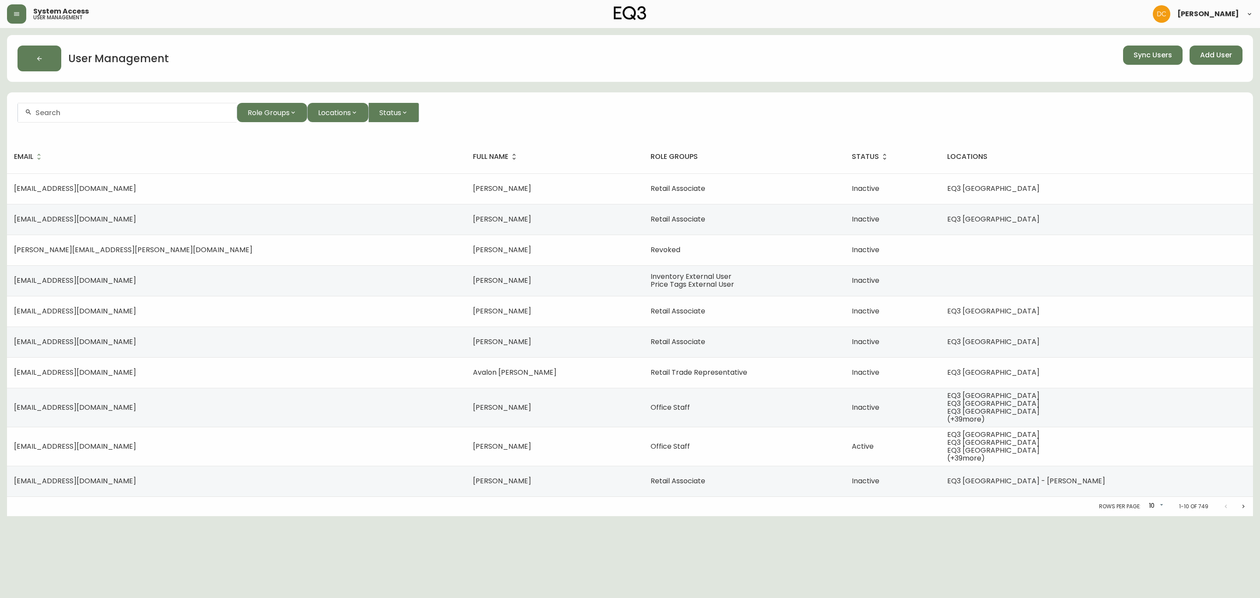
click at [167, 117] on div at bounding box center [127, 113] width 219 height 20
paste input "aanaya@eq3.com"
click at [98, 155] on li "aanaya@eq3.com" at bounding box center [127, 160] width 219 height 15
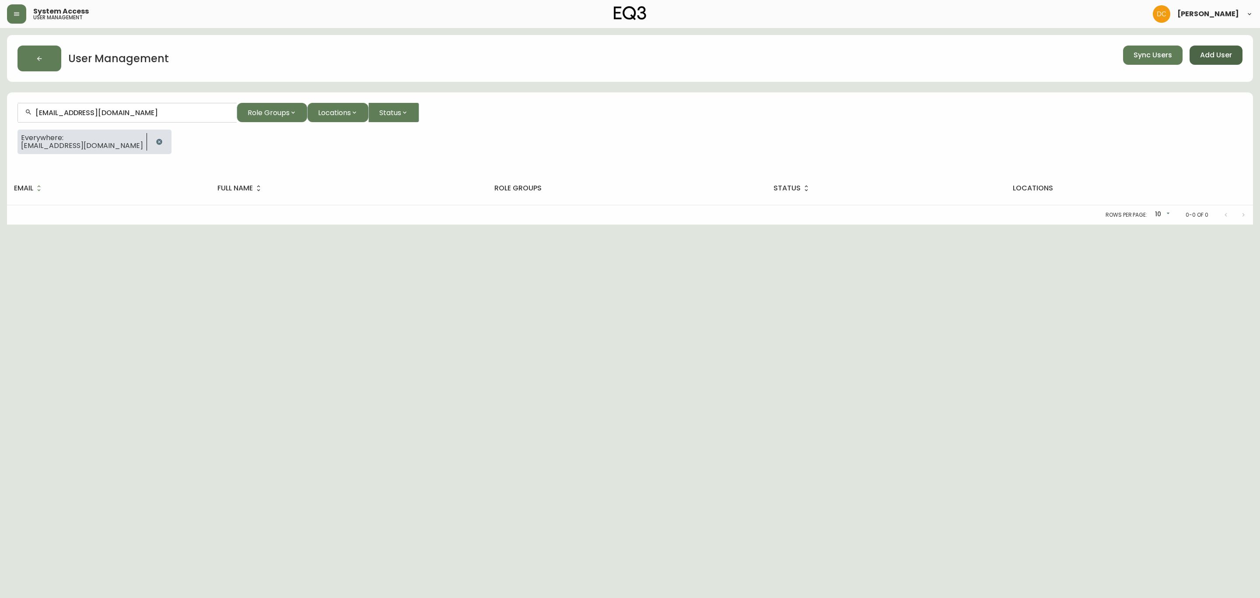
type input "aanaya@eq3.com"
click at [1225, 56] on span "Add User" at bounding box center [1216, 55] width 32 height 10
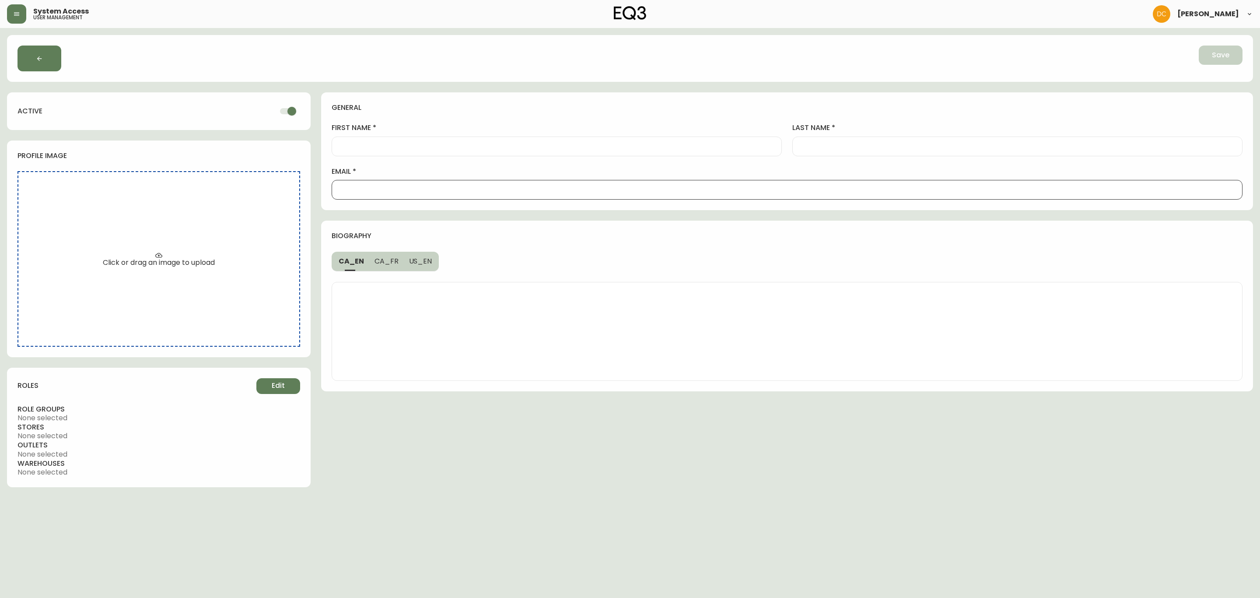
click at [423, 190] on input "email" at bounding box center [787, 190] width 896 height 8
paste input "aanaya@eq3.com"
type input "aanaya@eq3.com"
click at [410, 149] on input "first name" at bounding box center [556, 146] width 435 height 8
paste input "Andrea"
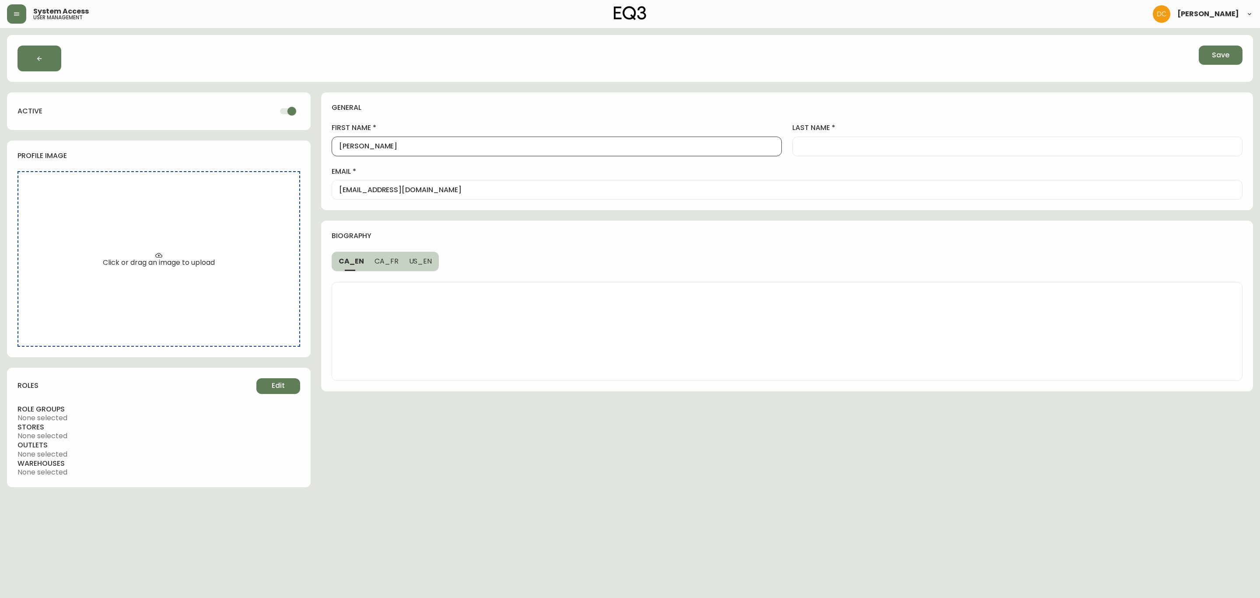
type input "Andrea"
click at [847, 151] on div at bounding box center [1017, 147] width 450 height 20
paste input "Anaya"
type input "Anaya"
click at [277, 398] on div "roles Edit" at bounding box center [159, 391] width 283 height 26
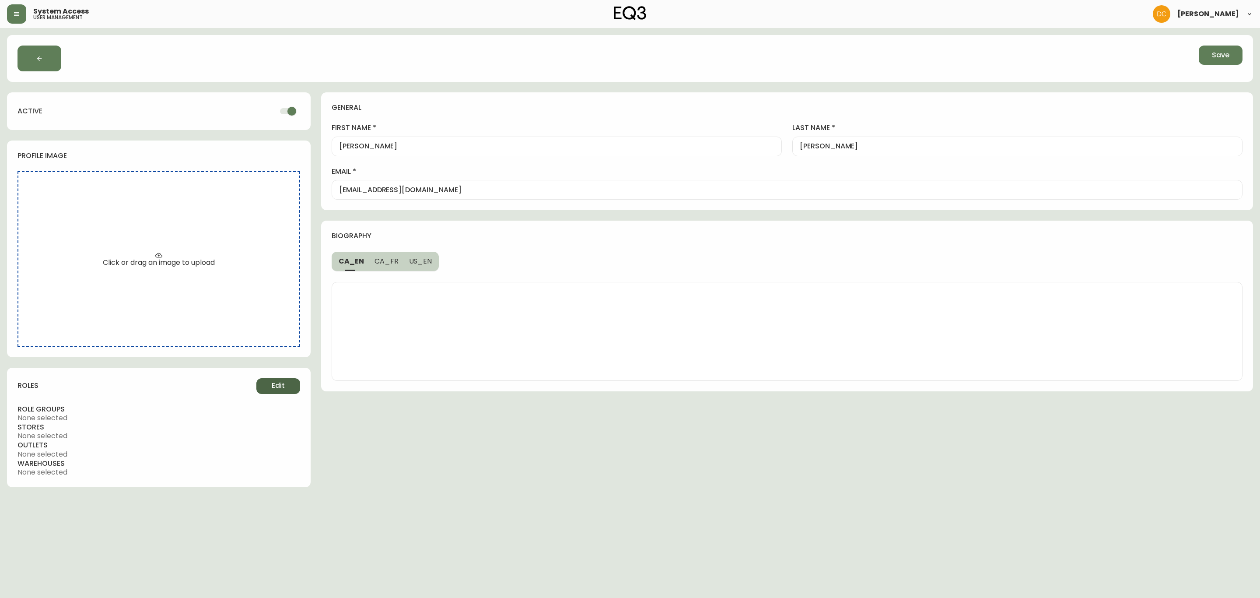
click at [282, 387] on span "Edit" at bounding box center [278, 386] width 13 height 10
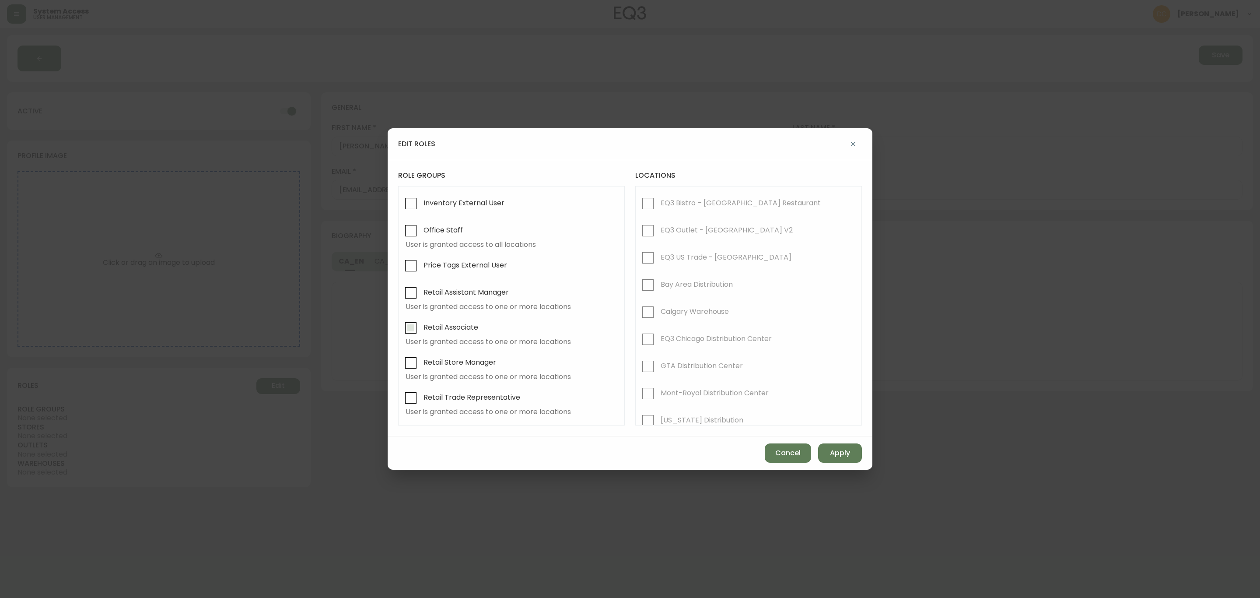
click at [466, 333] on span "Retail Associate" at bounding box center [449, 327] width 57 height 19
click at [421, 333] on input "Retail Associate" at bounding box center [411, 328] width 20 height 20
checkbox input "true"
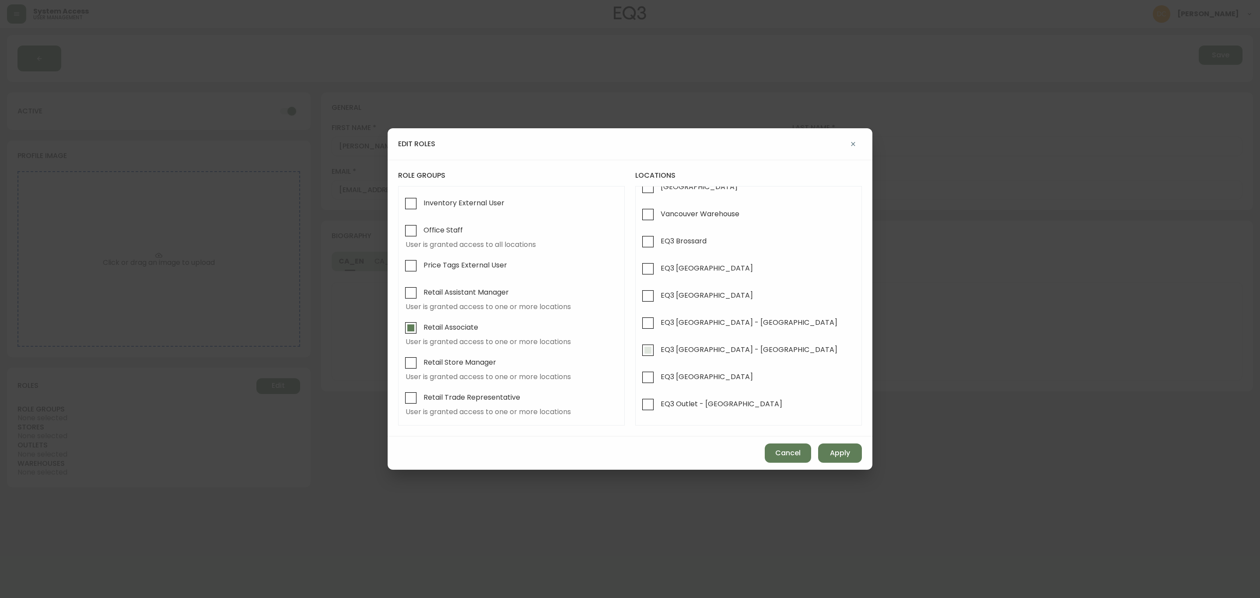
scroll to position [328, 0]
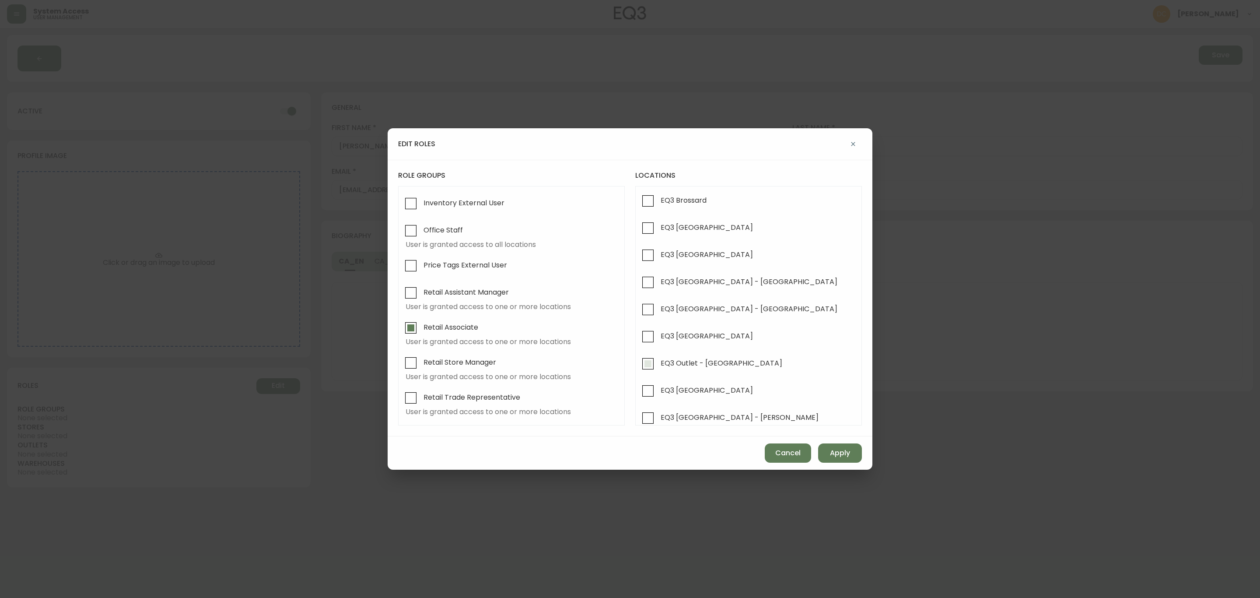
click at [701, 368] on span "EQ3 Outlet - Laval" at bounding box center [722, 362] width 122 height 9
click at [658, 372] on input "EQ3 Outlet - Laval" at bounding box center [648, 364] width 20 height 20
checkbox input "true"
click at [846, 454] on span "Apply" at bounding box center [840, 453] width 20 height 10
checkbox input "false"
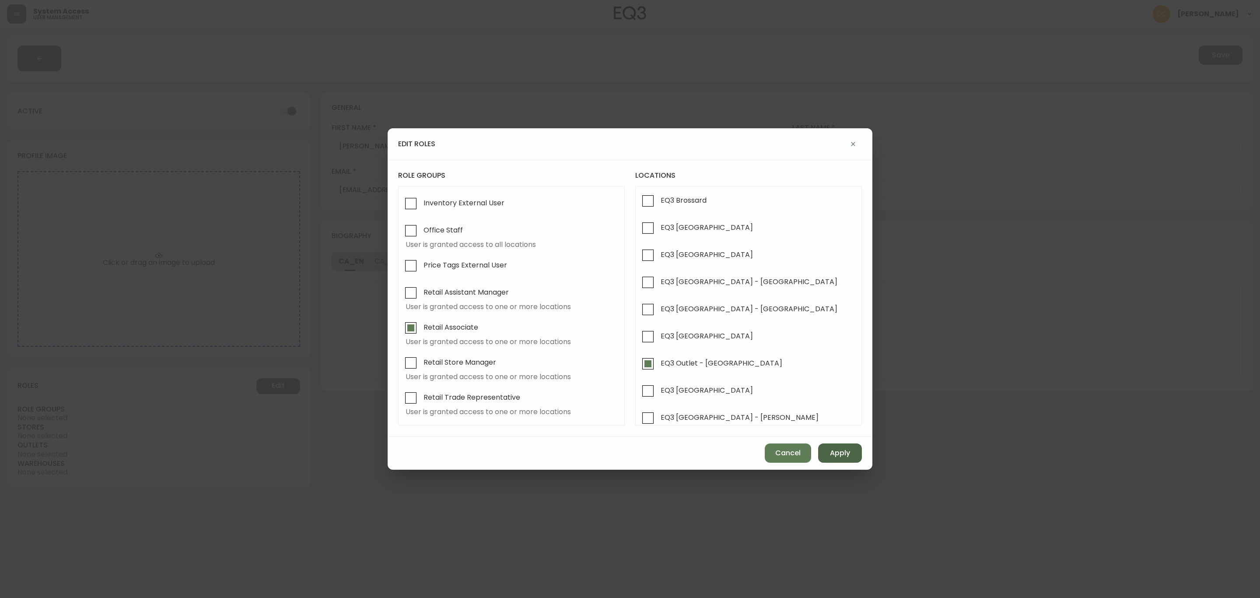
checkbox input "false"
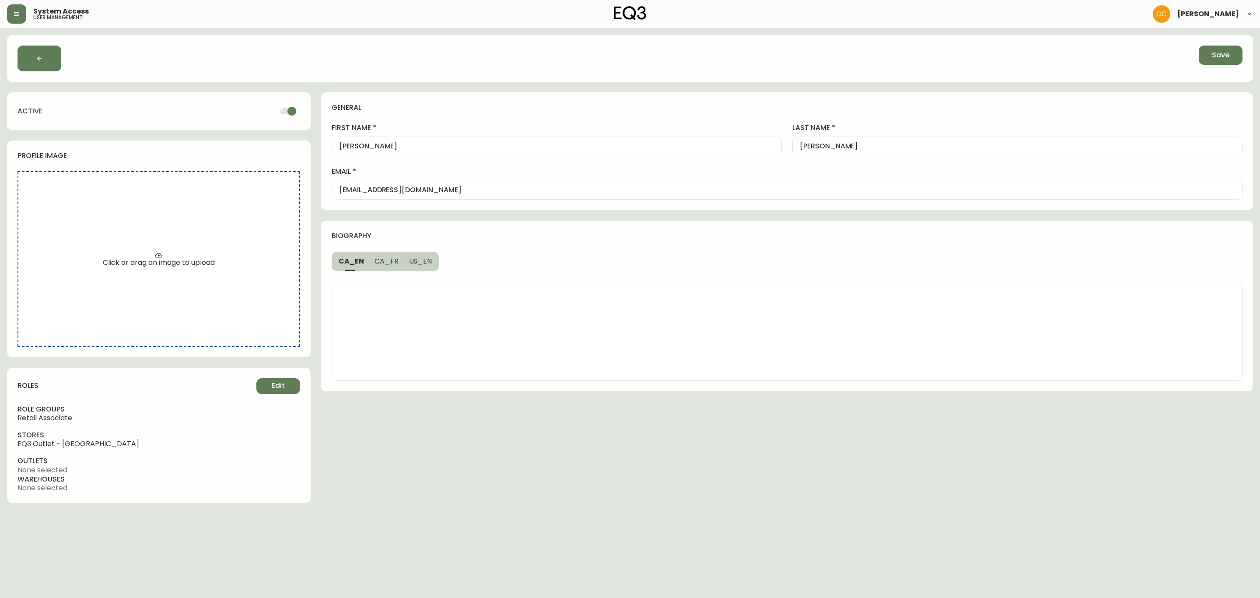
click at [1217, 50] on span "Save" at bounding box center [1221, 55] width 18 height 10
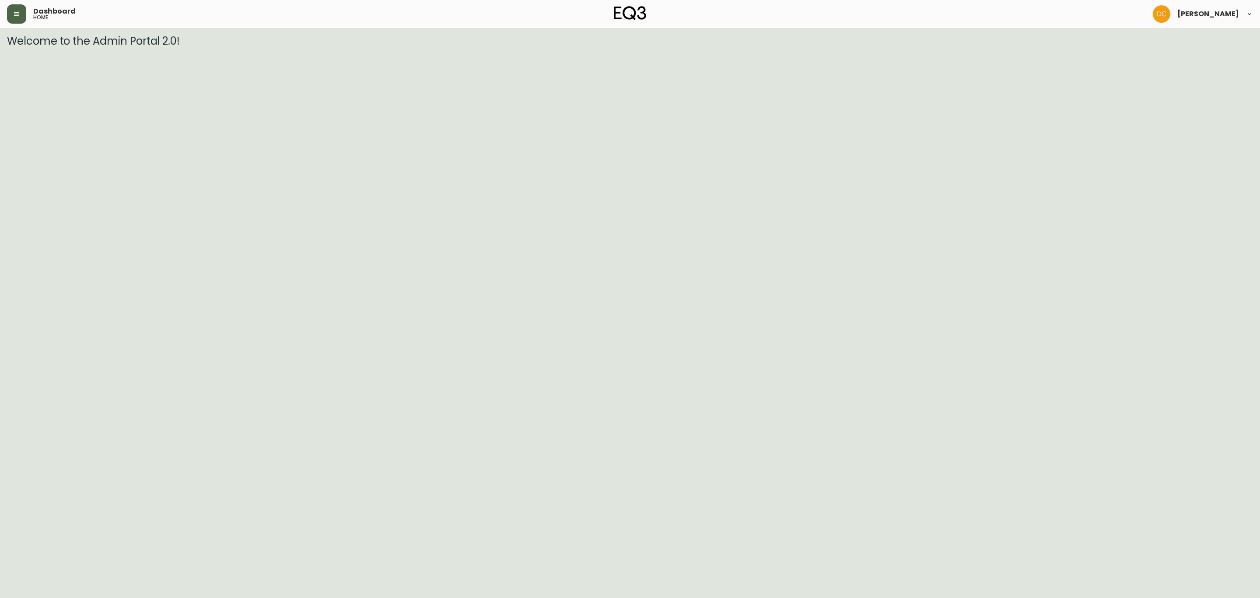
click at [16, 20] on button "button" at bounding box center [16, 13] width 19 height 19
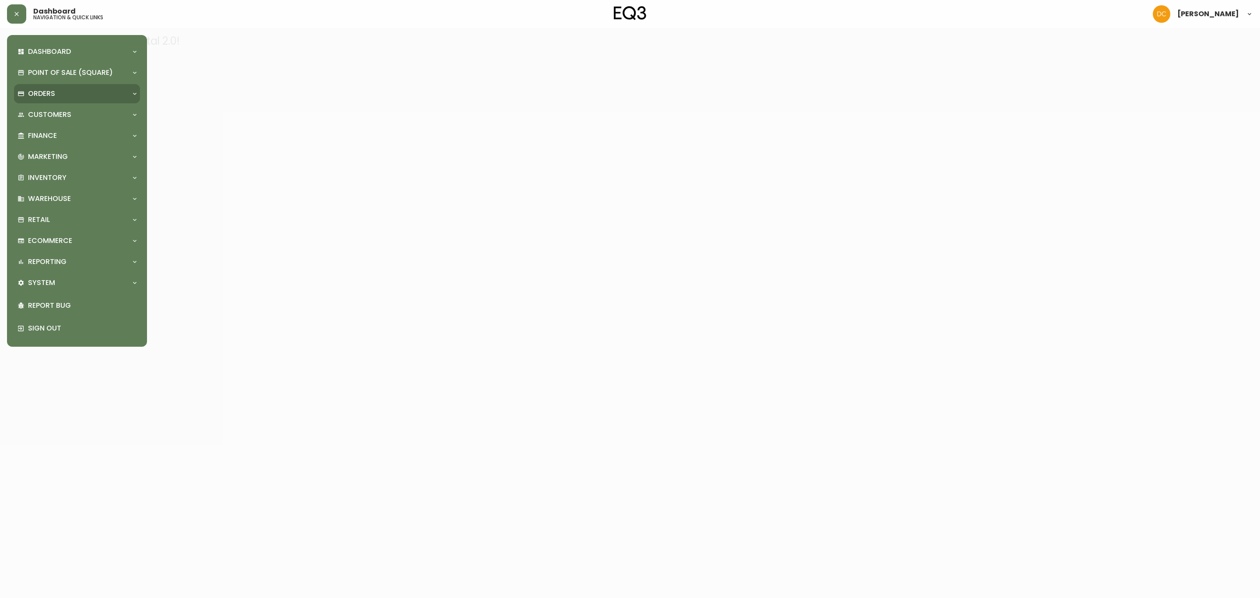
click at [46, 101] on div "Orders" at bounding box center [77, 93] width 126 height 19
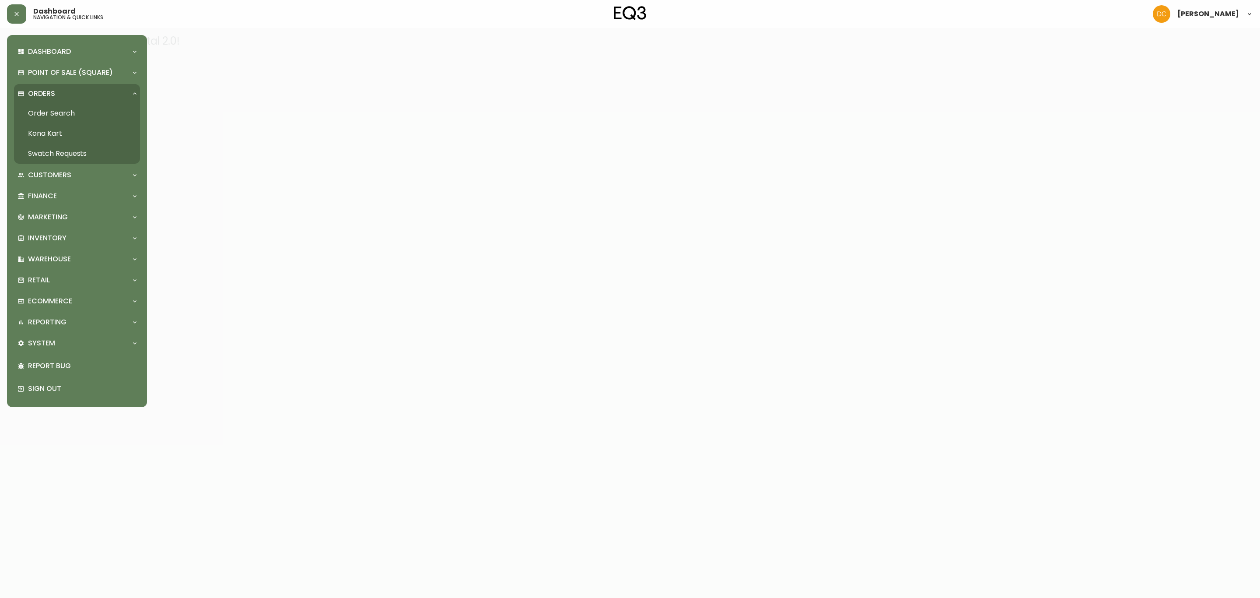
click at [50, 120] on link "Order Search" at bounding box center [77, 113] width 126 height 20
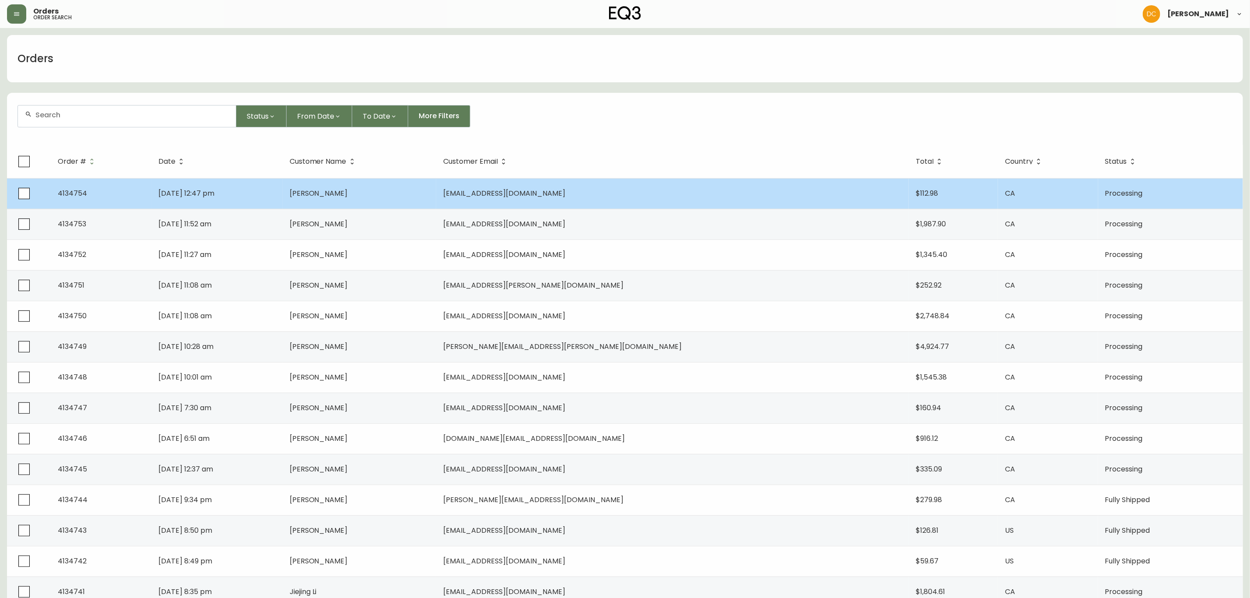
click at [151, 196] on td "4134754" at bounding box center [101, 193] width 101 height 31
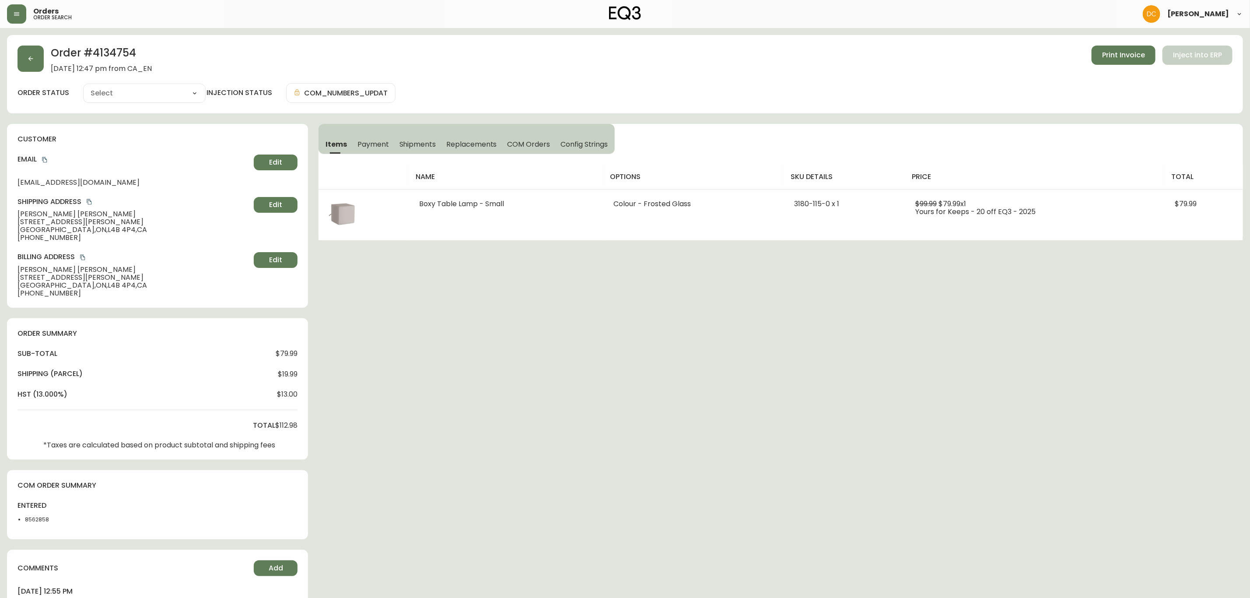
type input "Processing"
select select "PROCESSING"
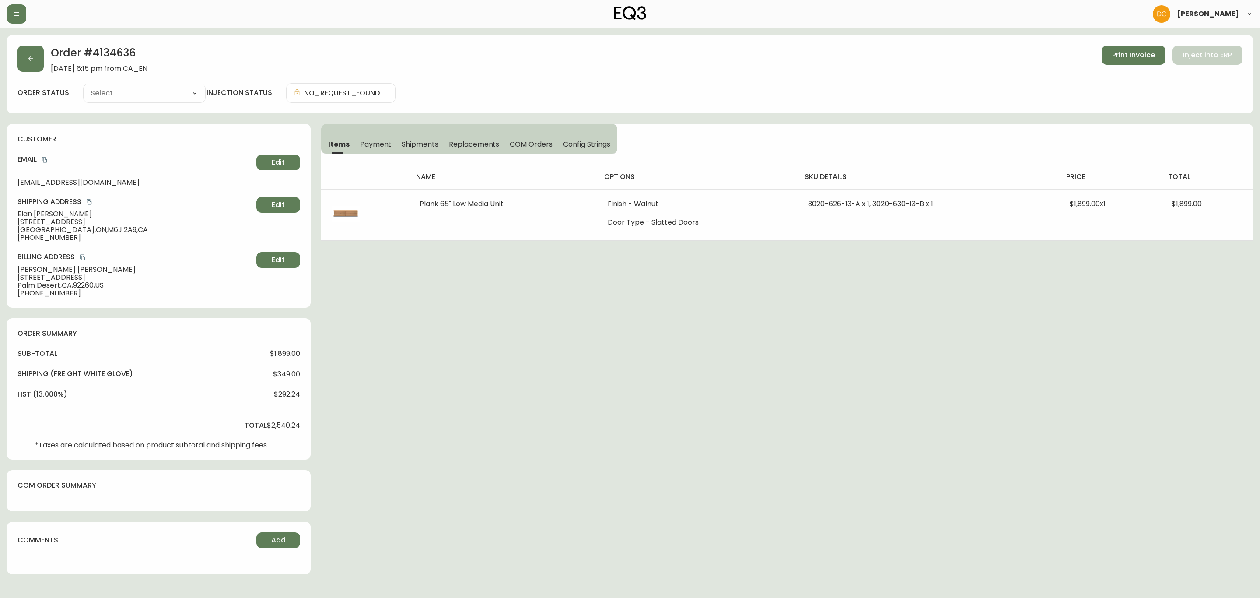
type input "Payment Pending"
select select "PAYMENT_PENDING"
click at [377, 146] on span "Payment" at bounding box center [376, 144] width 32 height 9
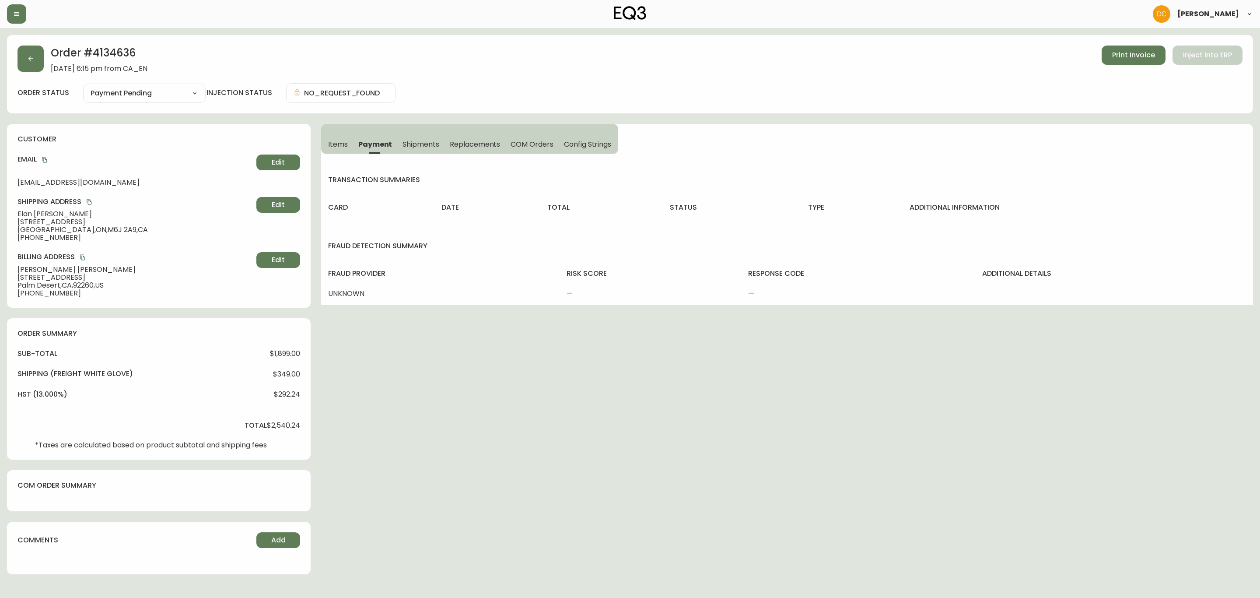
click at [347, 149] on button "Items" at bounding box center [337, 143] width 32 height 19
